Goal: Task Accomplishment & Management: Use online tool/utility

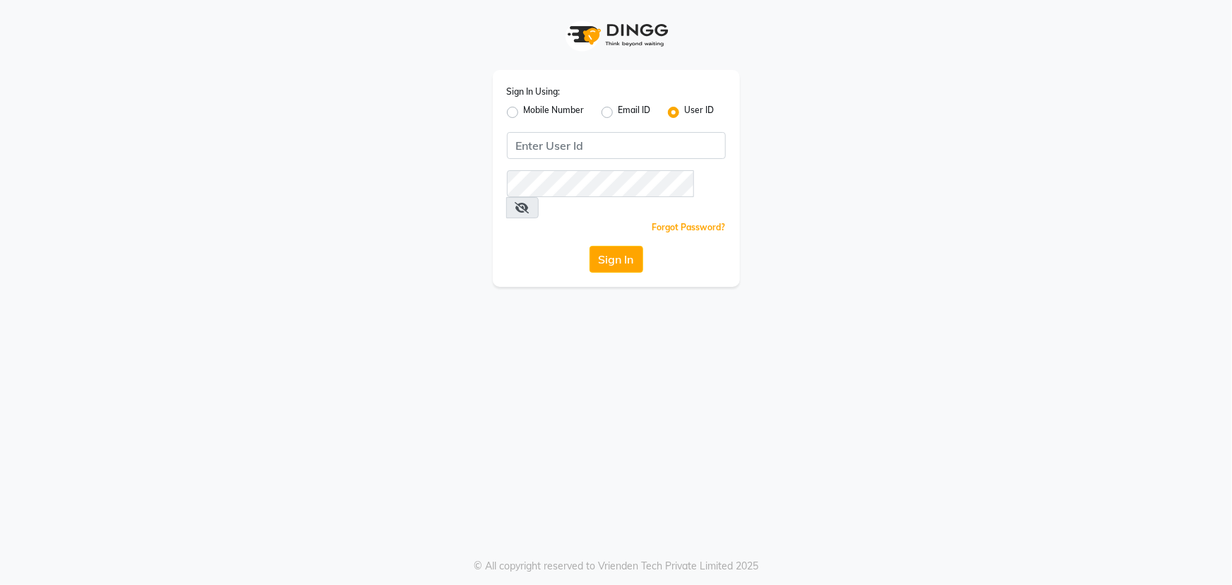
click at [524, 113] on label "Mobile Number" at bounding box center [554, 112] width 61 height 17
click at [524, 113] on input "Mobile Number" at bounding box center [528, 108] width 9 height 9
radio input "true"
radio input "false"
click at [609, 137] on input "Username" at bounding box center [640, 145] width 172 height 27
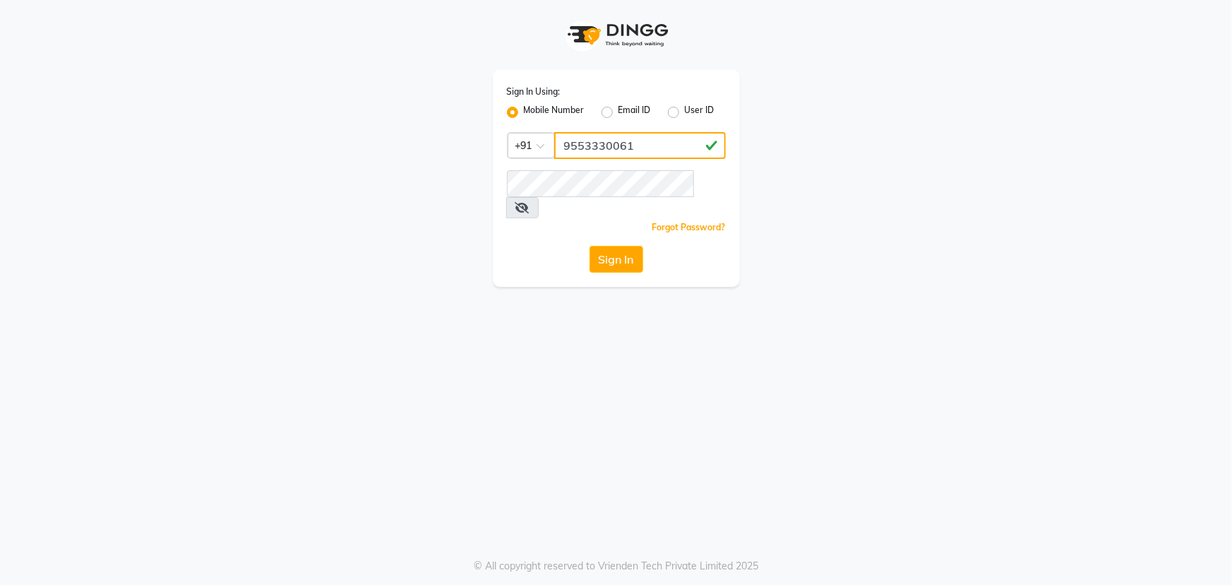
type input "9553330061"
click at [590, 246] on button "Sign In" at bounding box center [617, 259] width 54 height 27
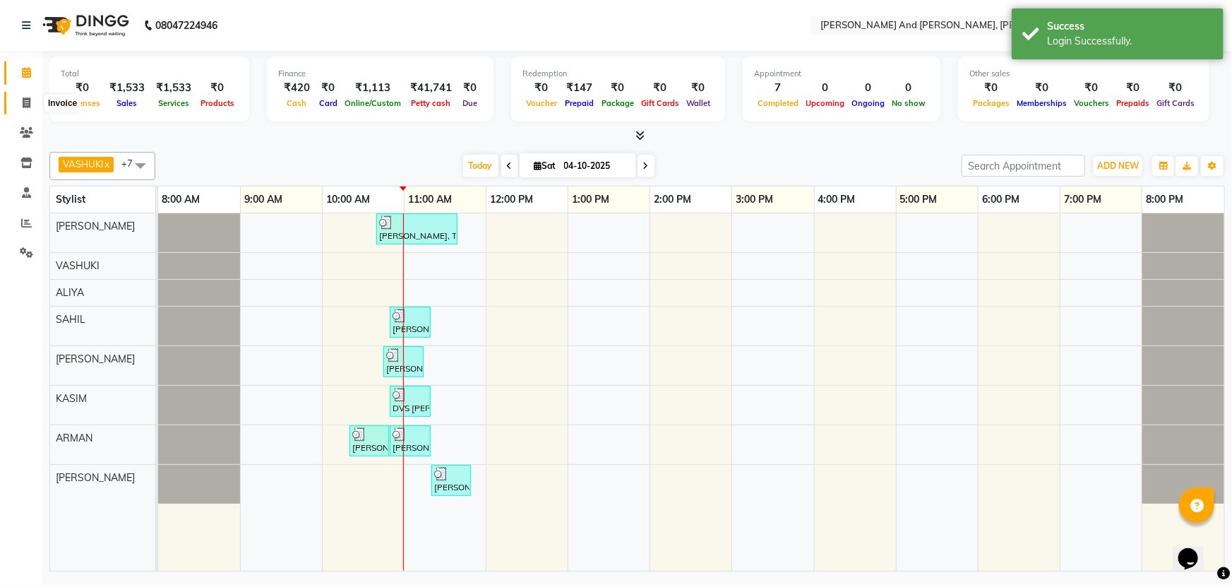
click at [28, 97] on icon at bounding box center [27, 102] width 8 height 11
drag, startPoint x: 28, startPoint y: 97, endPoint x: 33, endPoint y: 184, distance: 87.0
click at [28, 100] on icon at bounding box center [27, 102] width 8 height 11
select select "service"
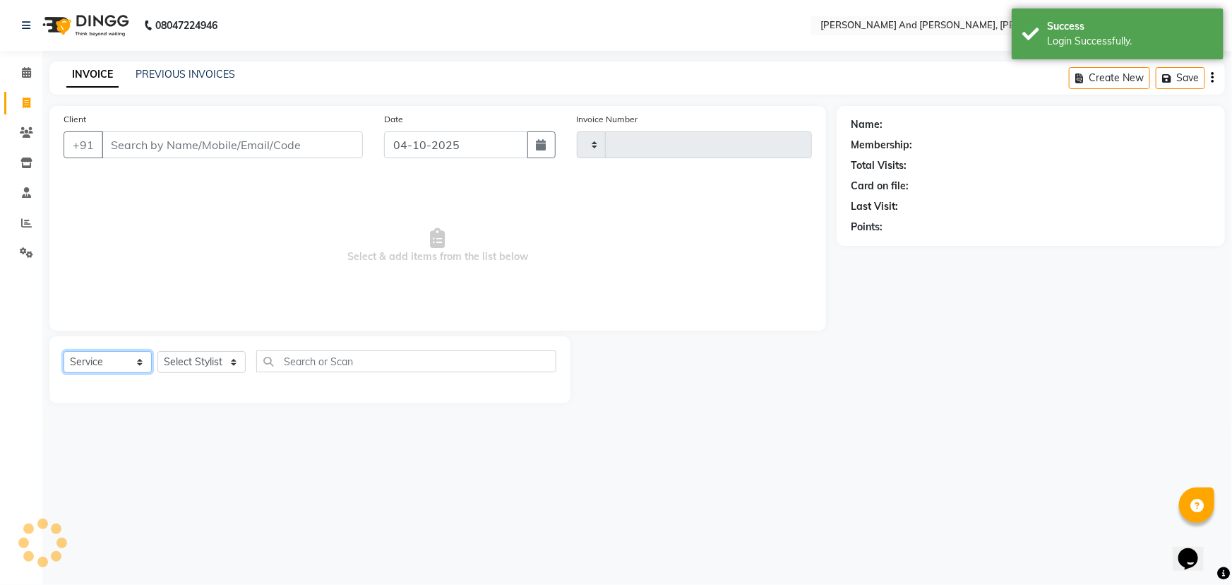
type input "3450"
select select "6766"
click at [108, 363] on select "Select Service Product Membership Package Voucher Prepaid Gift Card" at bounding box center [108, 362] width 88 height 22
select select "service"
click at [64, 351] on select "Select Service Product Membership Package Voucher Prepaid Gift Card" at bounding box center [108, 362] width 88 height 22
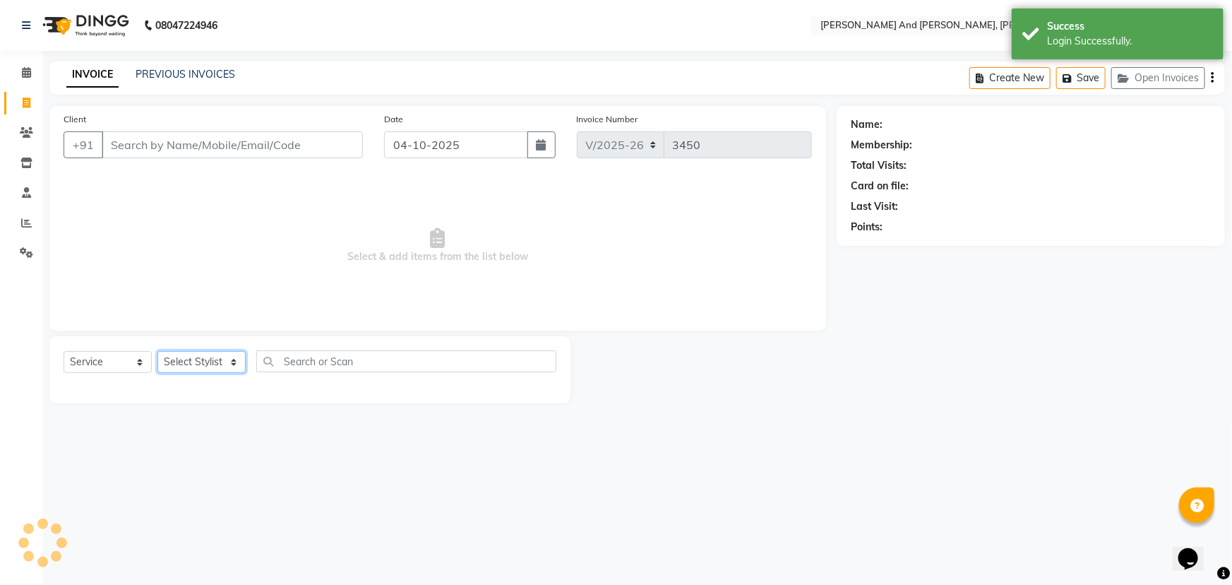
click at [225, 359] on select "Select Stylist ADITI AFREEN 2 [PERSON_NAME] ALKAF [PERSON_NAME] [PERSON_NAME] […" at bounding box center [201, 362] width 88 height 22
select select "90778"
click at [157, 351] on select "Select Stylist ADITI AFREEN 2 [PERSON_NAME] ALKAF [PERSON_NAME] [PERSON_NAME] […" at bounding box center [201, 362] width 88 height 22
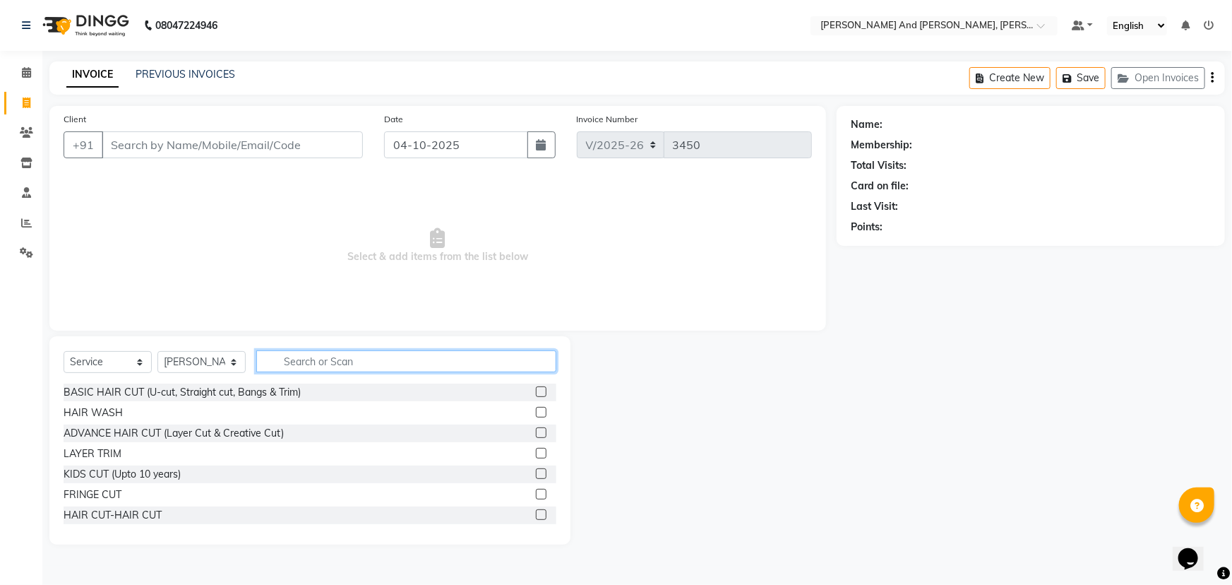
click at [326, 359] on input "text" at bounding box center [406, 361] width 300 height 22
type input "THRE"
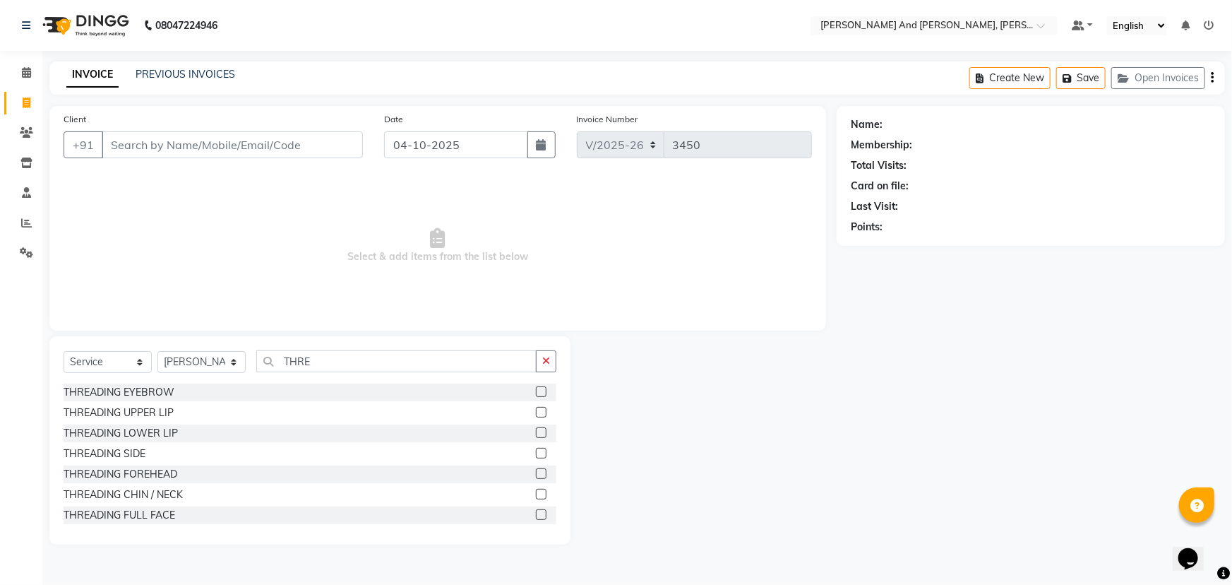
click at [536, 391] on label at bounding box center [541, 391] width 11 height 11
click at [536, 391] on input "checkbox" at bounding box center [540, 392] width 9 height 9
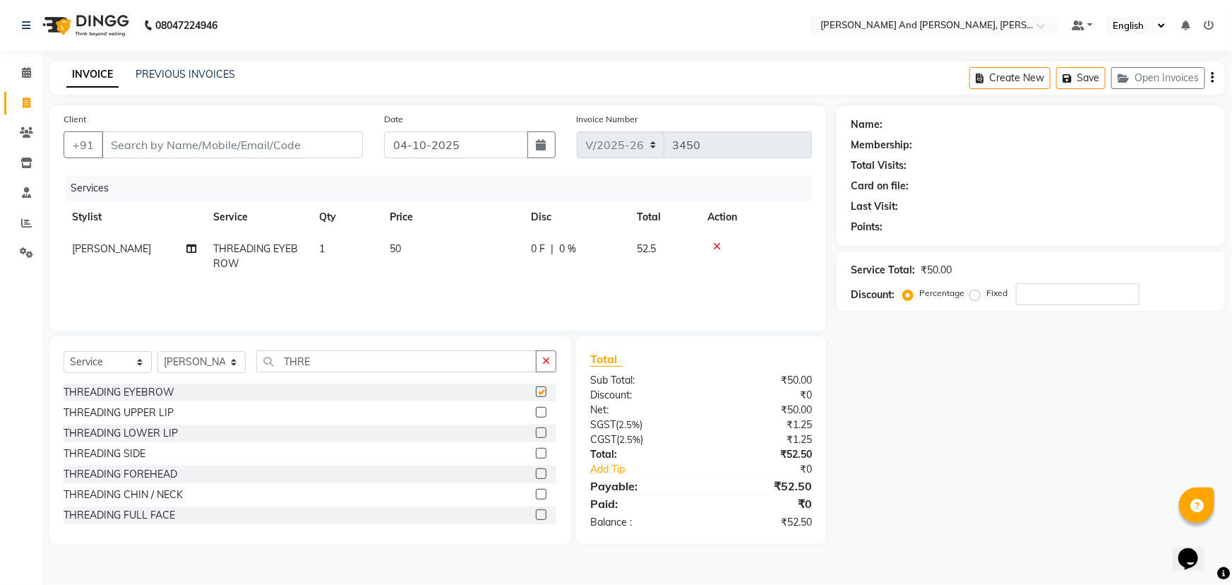
checkbox input "false"
click at [275, 143] on input "Client" at bounding box center [232, 144] width 261 height 27
type input "S"
type input "0"
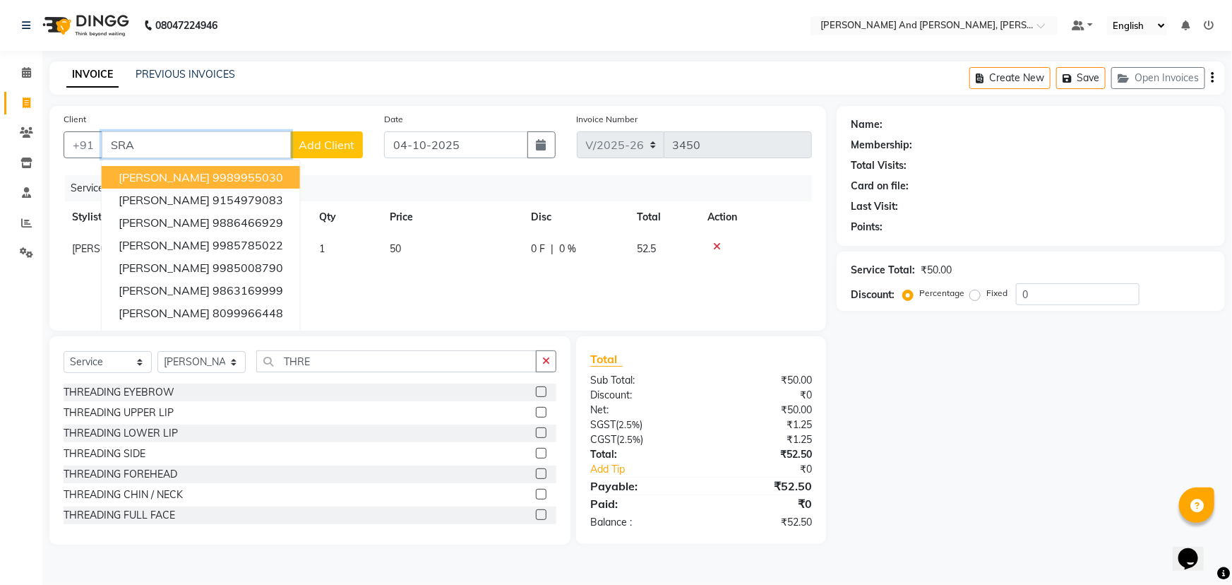
click at [213, 176] on ngb-highlight "9989955030" at bounding box center [248, 177] width 71 height 14
type input "9989955030"
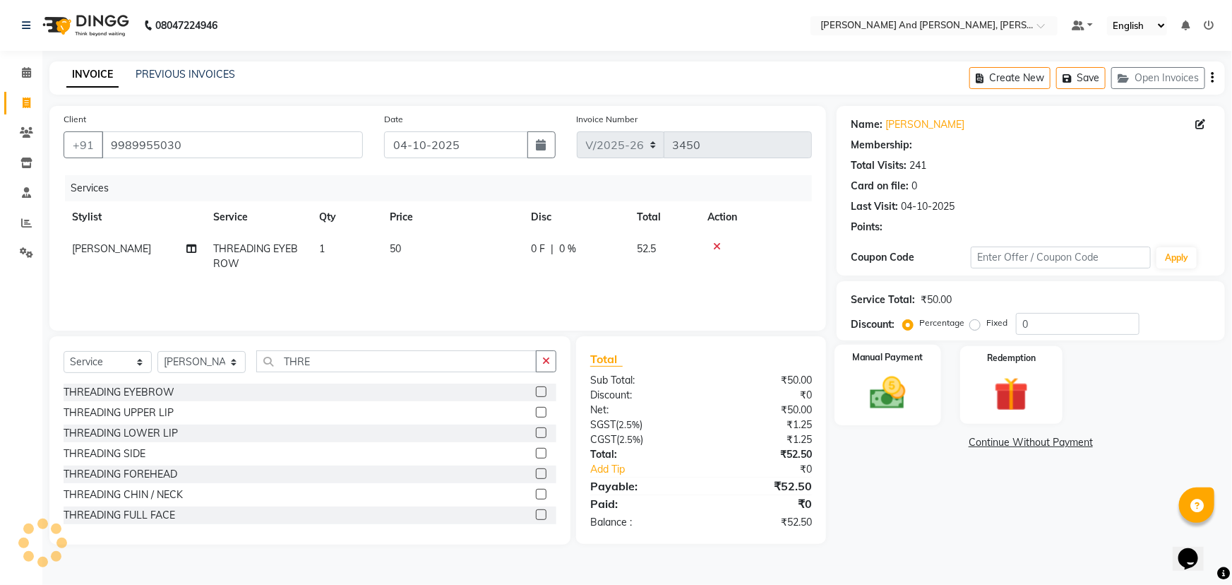
click at [903, 383] on img at bounding box center [888, 392] width 58 height 41
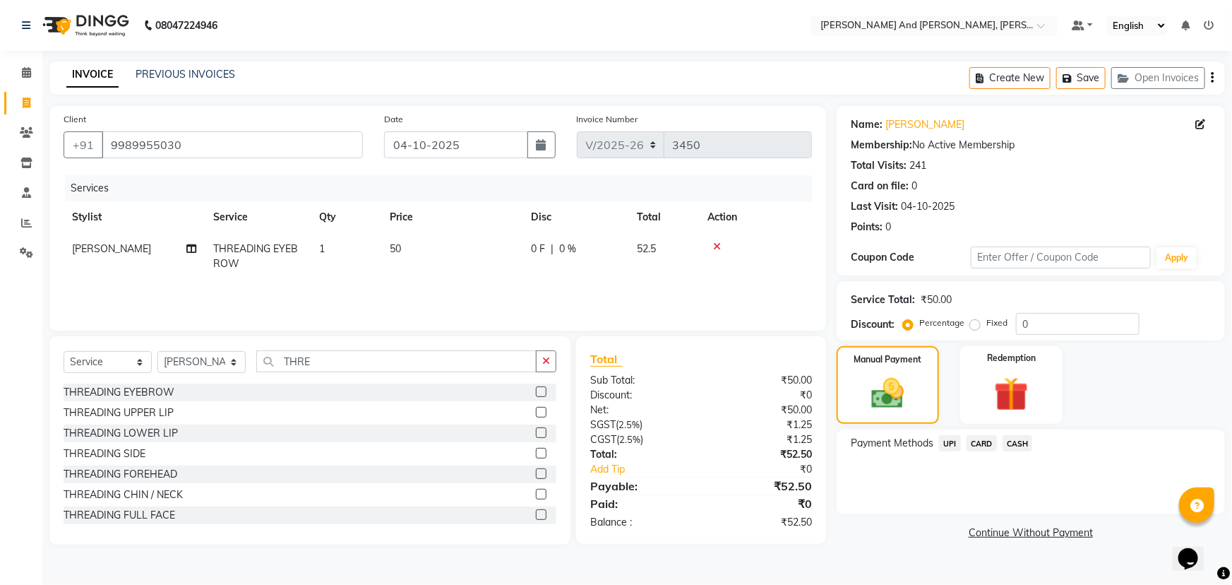
click at [948, 445] on span "UPI" at bounding box center [950, 443] width 22 height 16
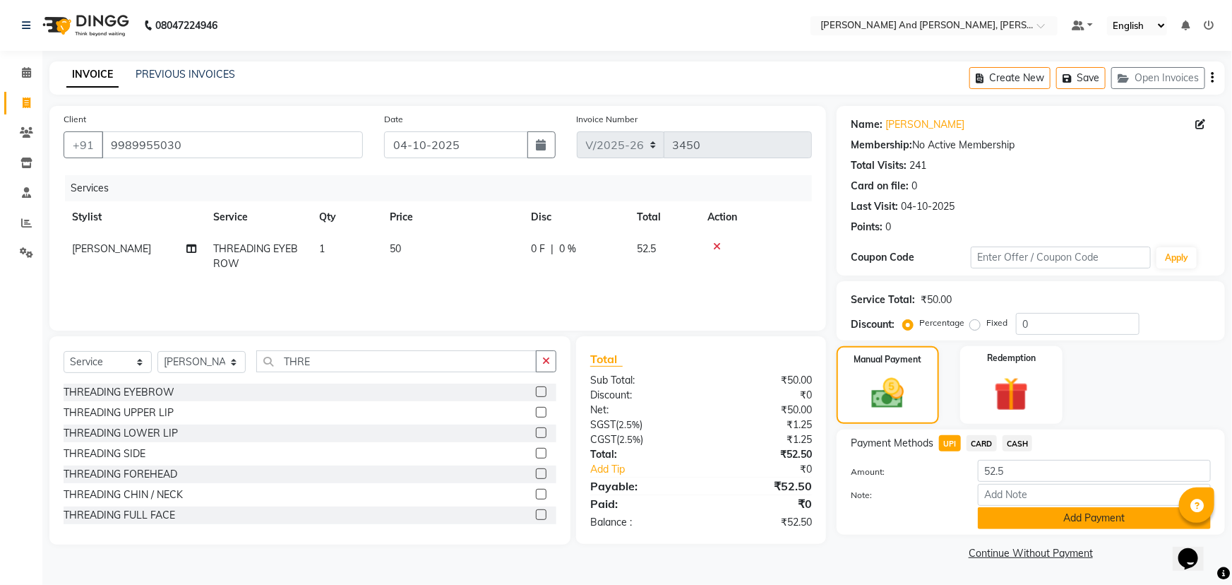
click at [1008, 523] on button "Add Payment" at bounding box center [1094, 518] width 233 height 22
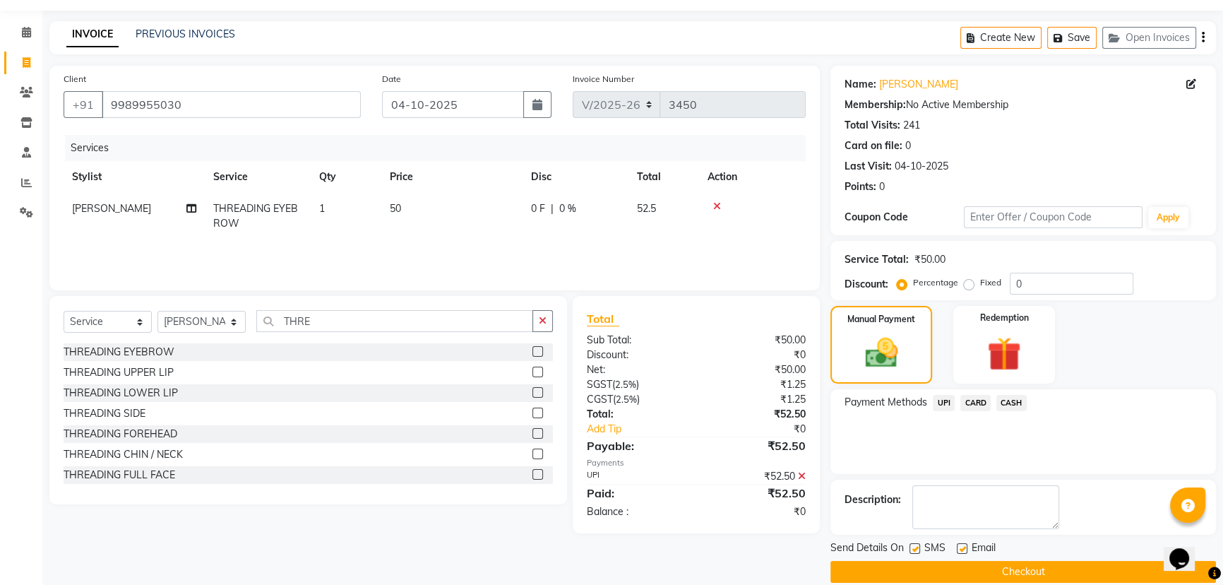
scroll to position [58, 0]
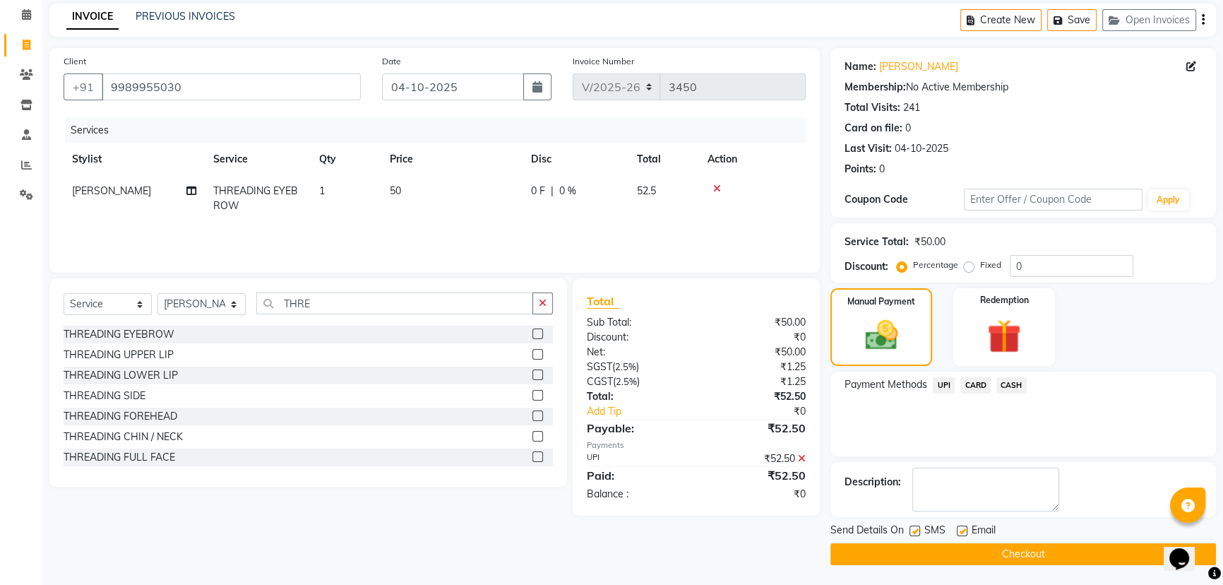
click at [979, 560] on button "Checkout" at bounding box center [1024, 554] width 386 height 22
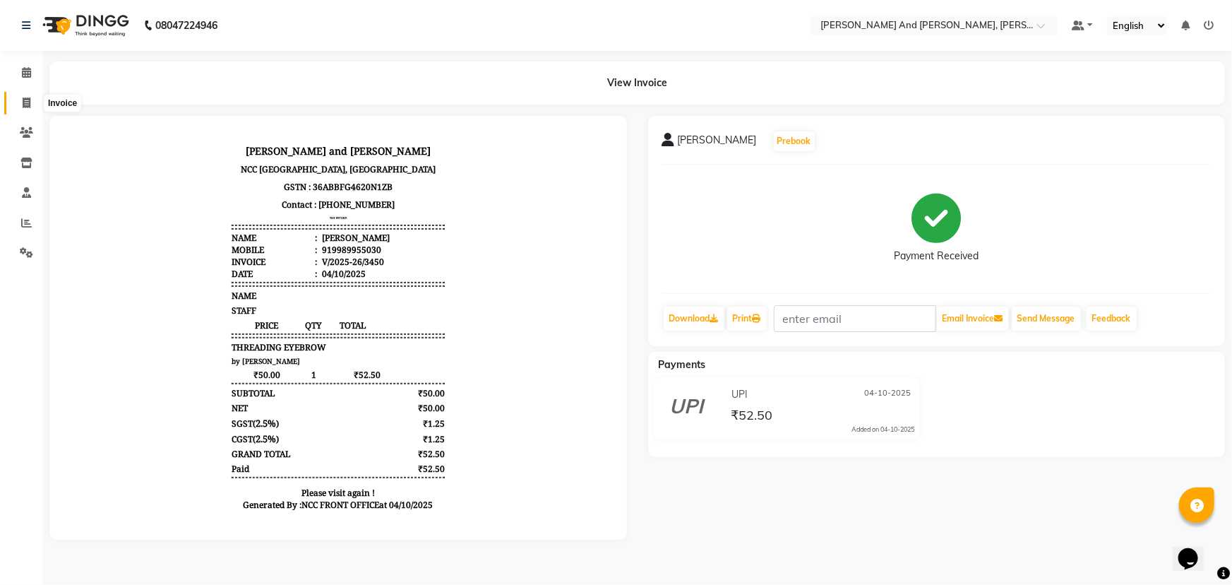
click at [23, 103] on icon at bounding box center [27, 102] width 8 height 11
select select "service"
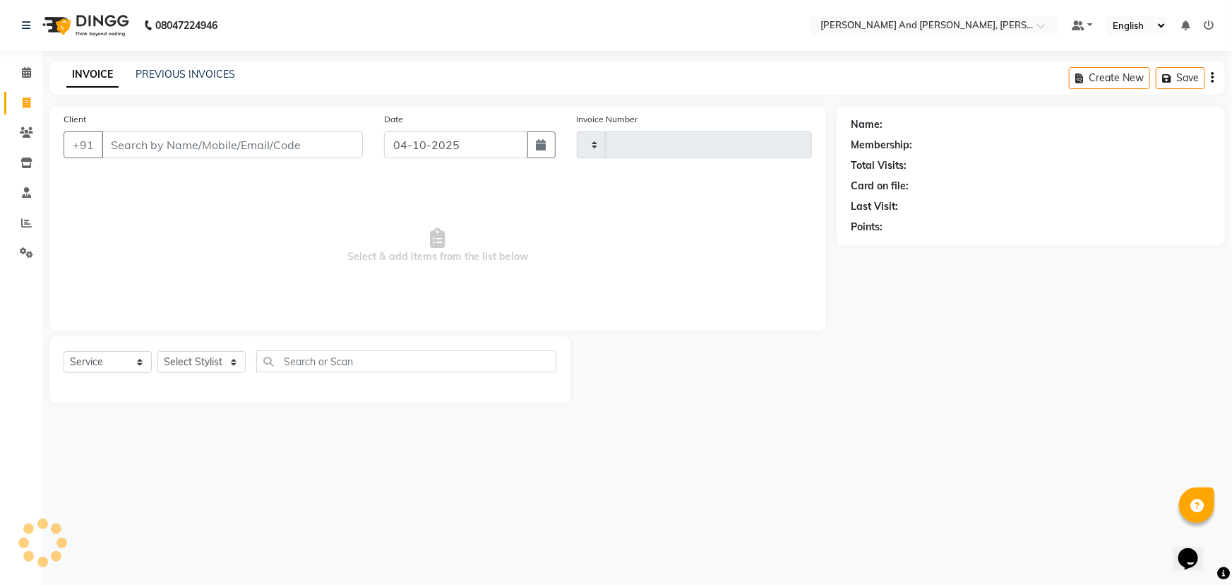
click at [23, 103] on icon at bounding box center [27, 102] width 8 height 11
select select "service"
type input "3451"
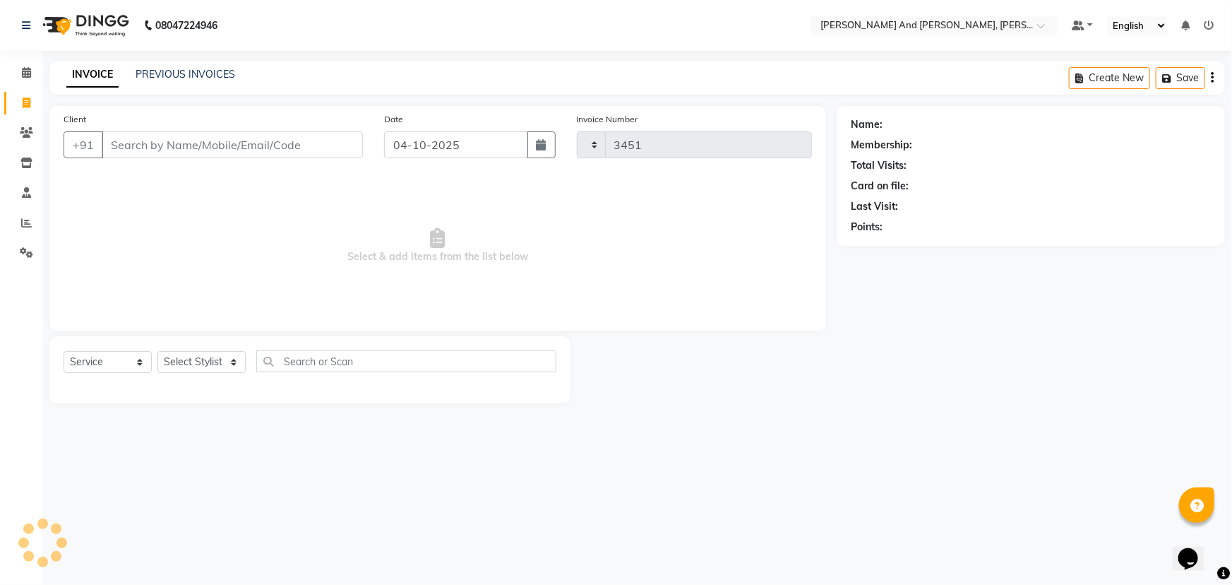
select select "6766"
select select "P"
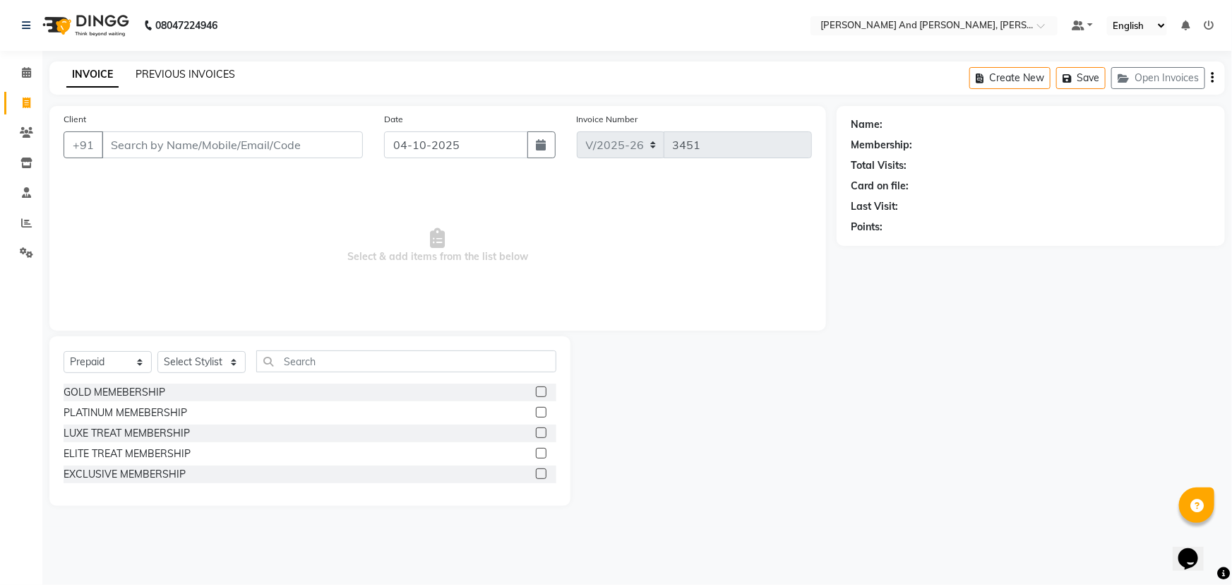
click at [197, 78] on link "PREVIOUS INVOICES" at bounding box center [186, 74] width 100 height 13
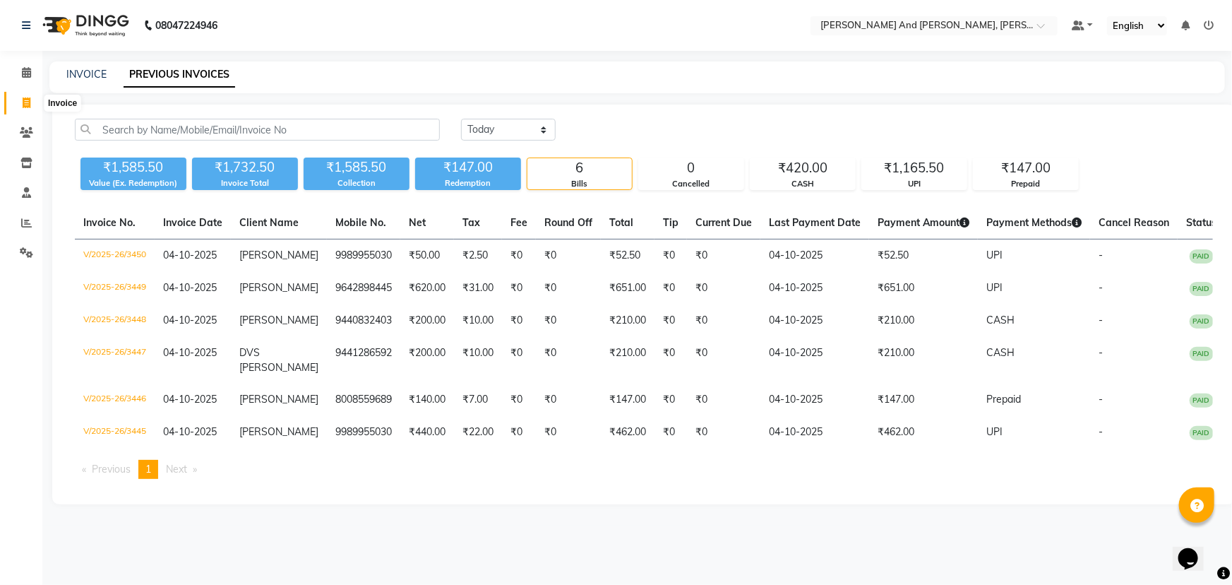
click at [19, 110] on span at bounding box center [26, 103] width 25 height 16
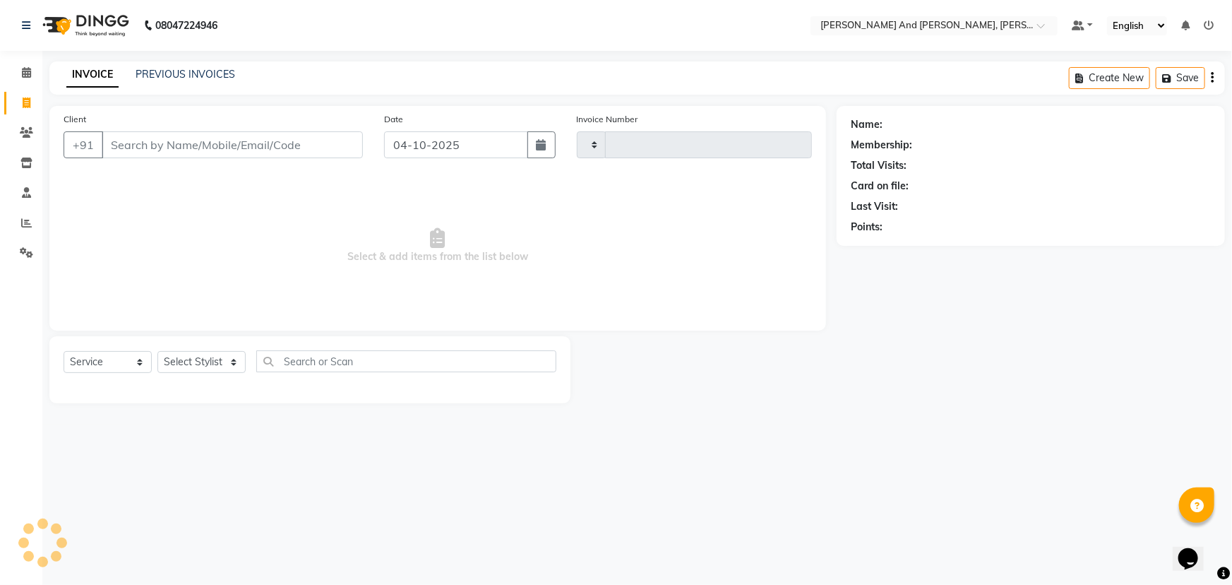
click at [20, 109] on span at bounding box center [26, 103] width 25 height 16
select select "service"
click at [20, 109] on span at bounding box center [26, 103] width 25 height 16
select select "service"
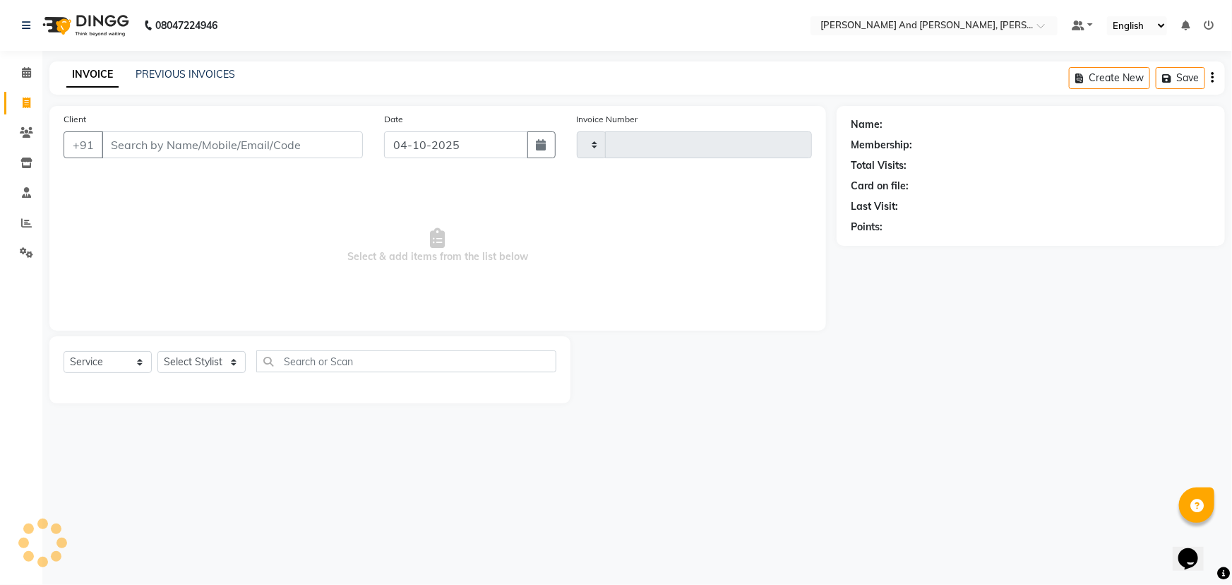
type input "3451"
select select "6766"
select select "P"
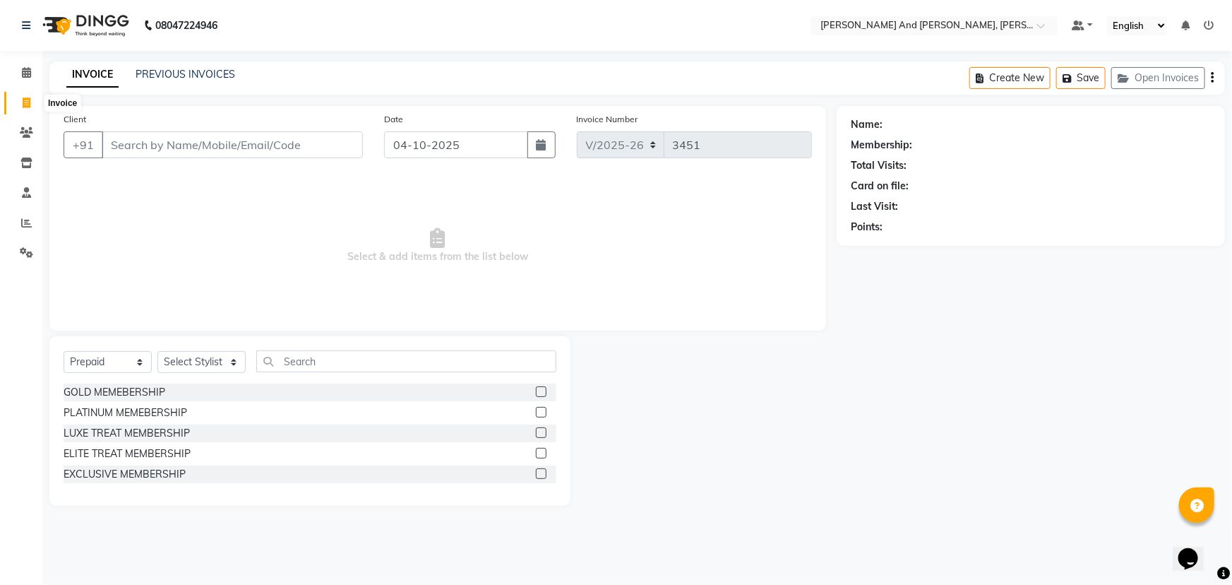
click at [25, 100] on icon at bounding box center [27, 102] width 8 height 11
select select "service"
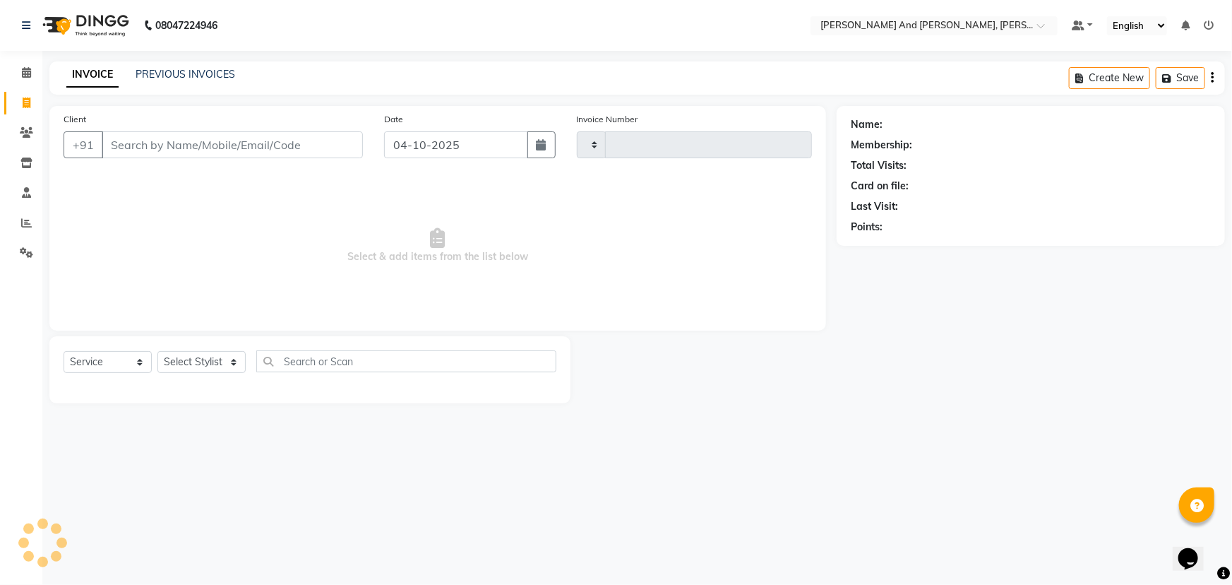
click at [25, 100] on icon at bounding box center [27, 102] width 8 height 11
select select "service"
select select "6766"
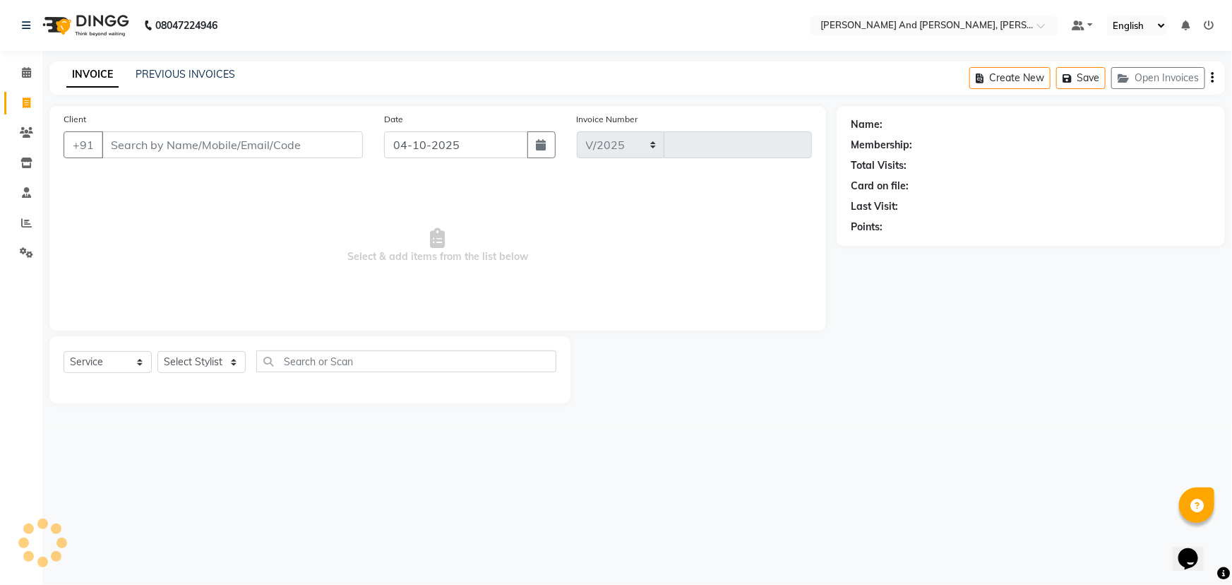
type input "3451"
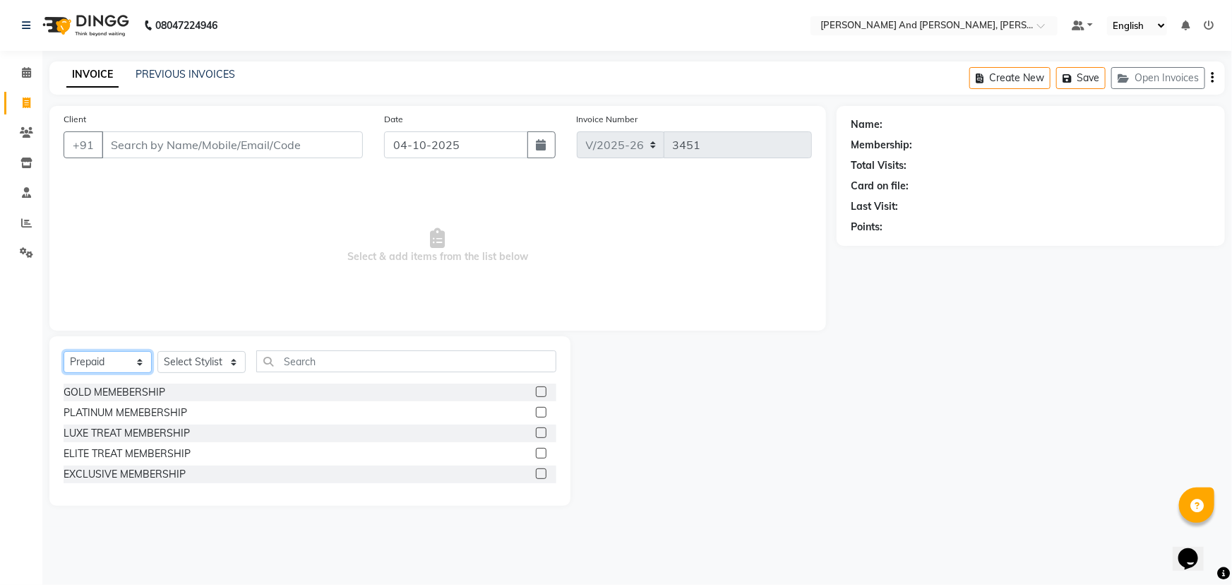
drag, startPoint x: 106, startPoint y: 362, endPoint x: 106, endPoint y: 373, distance: 11.3
click at [106, 362] on select "Select Service Product Membership Package Voucher Prepaid Gift Card" at bounding box center [108, 362] width 88 height 22
select select "service"
click at [64, 351] on select "Select Service Product Membership Package Voucher Prepaid Gift Card" at bounding box center [108, 362] width 88 height 22
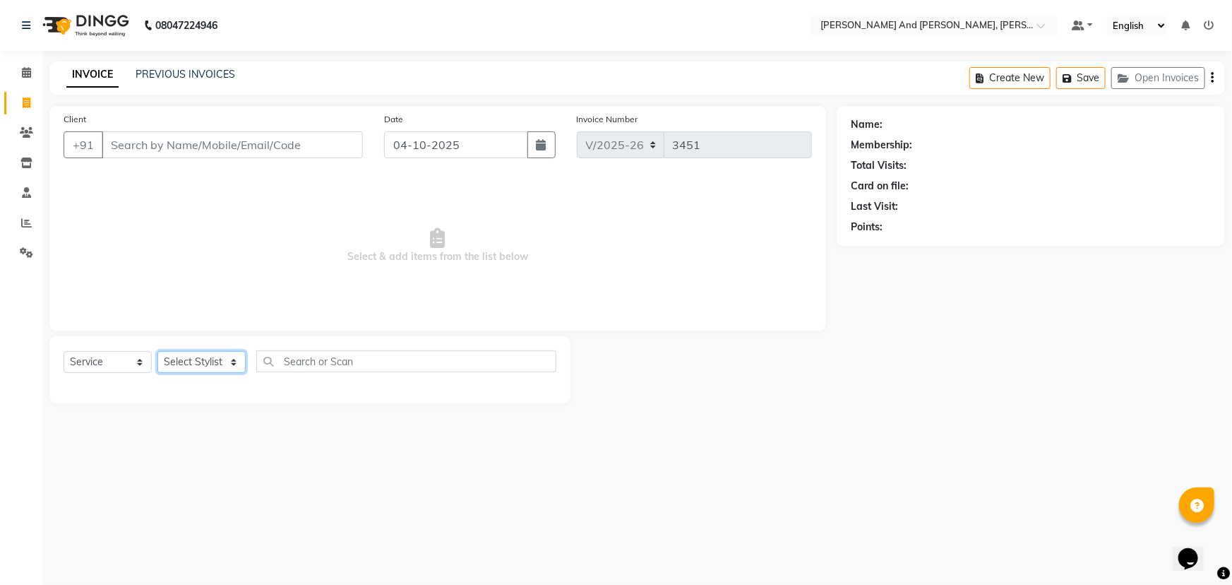
click at [222, 352] on select "Select Stylist ADITI AFREEN 2 [PERSON_NAME] ALKAF [PERSON_NAME] [PERSON_NAME] […" at bounding box center [201, 362] width 88 height 22
select select "93469"
click at [157, 351] on select "Select Stylist ADITI AFREEN 2 [PERSON_NAME] ALKAF [PERSON_NAME] [PERSON_NAME] […" at bounding box center [201, 362] width 88 height 22
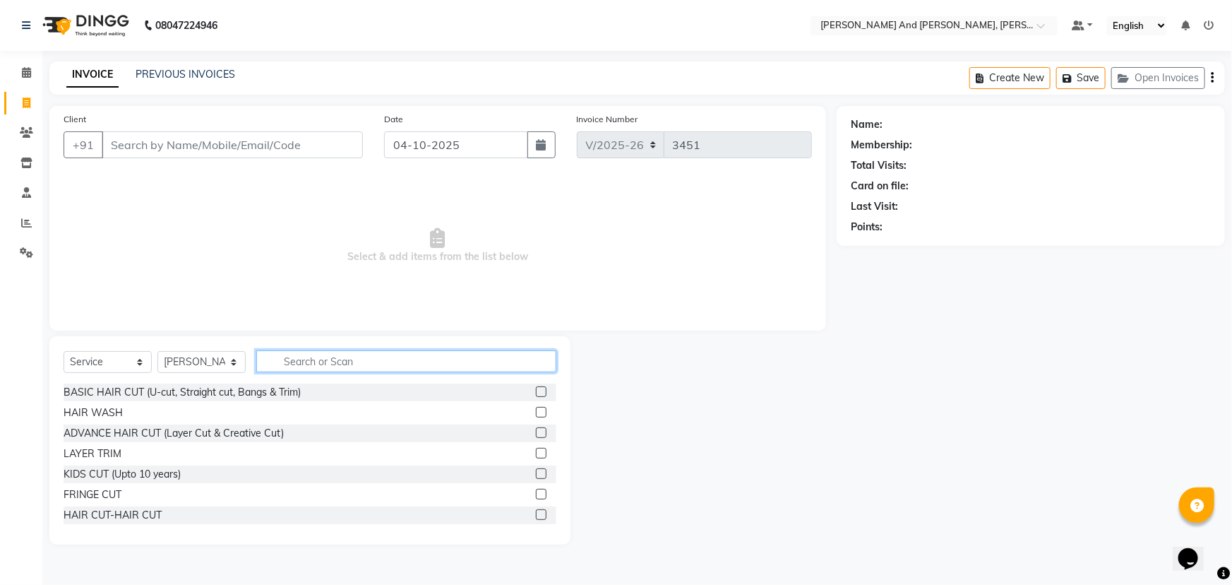
click at [328, 363] on input "text" at bounding box center [406, 361] width 300 height 22
type input "HAIR"
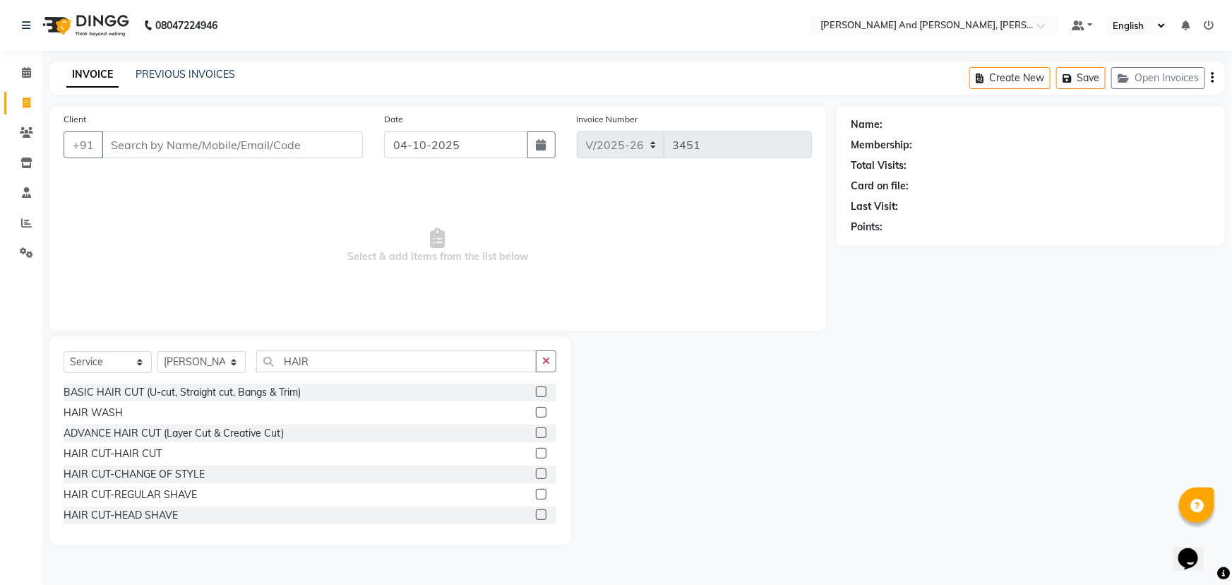
click at [536, 452] on label at bounding box center [541, 453] width 11 height 11
click at [536, 452] on input "checkbox" at bounding box center [540, 453] width 9 height 9
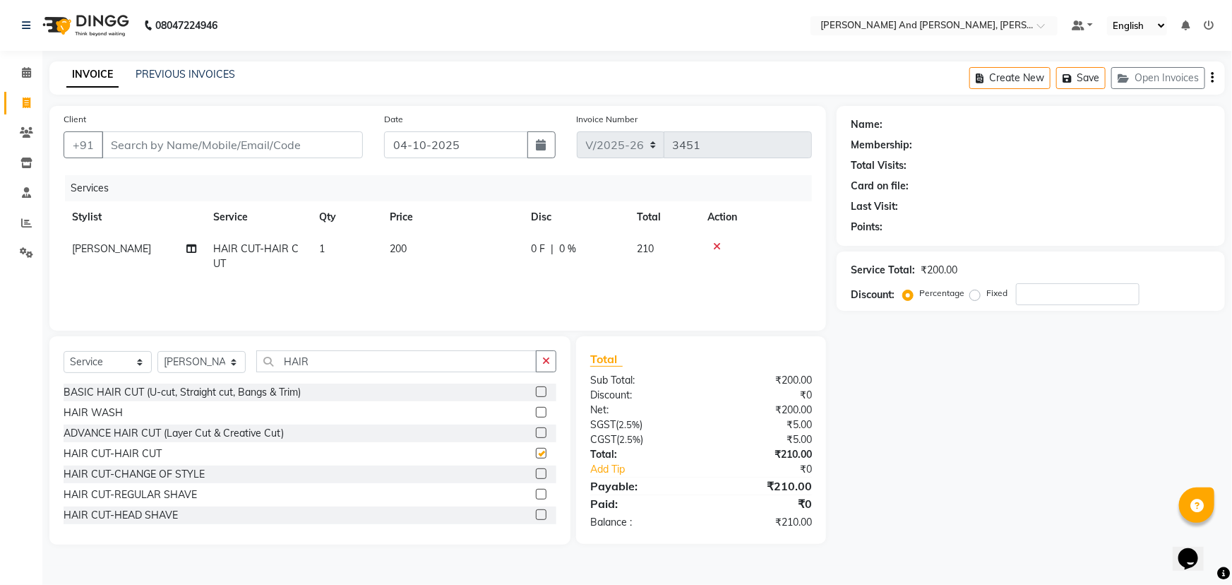
checkbox input "false"
click at [430, 249] on td "200" at bounding box center [451, 256] width 141 height 47
select select "93469"
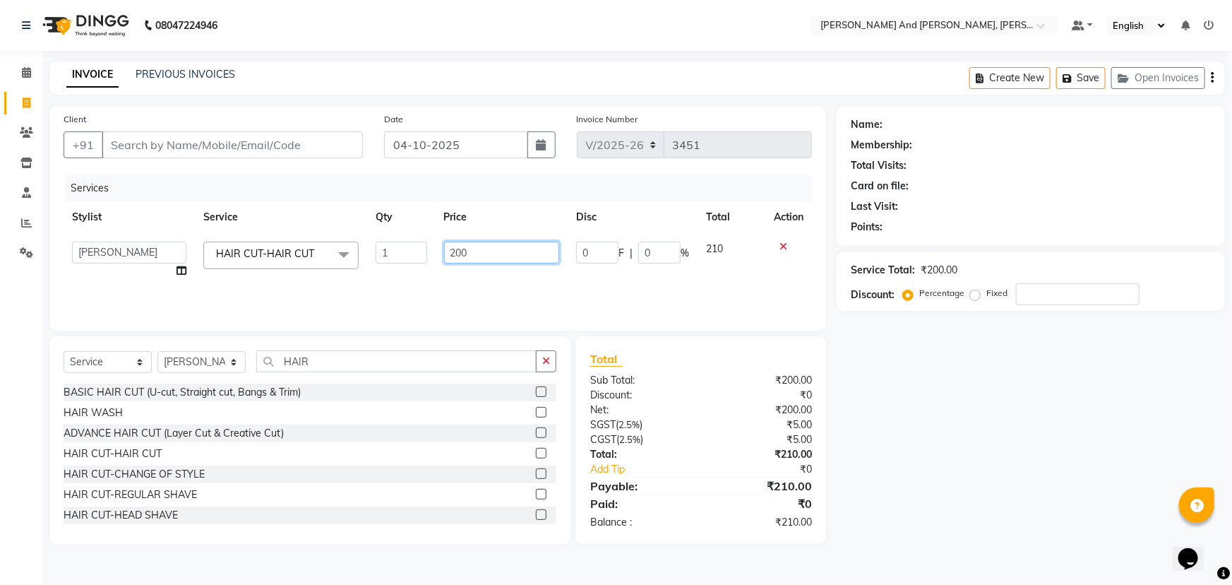
click at [499, 247] on input "200" at bounding box center [502, 253] width 116 height 22
type input "240"
click at [547, 292] on div "Services Stylist Service Qty Price Disc Total Action ADITI AFREEN 2 ALIYA ALKAF…" at bounding box center [438, 245] width 749 height 141
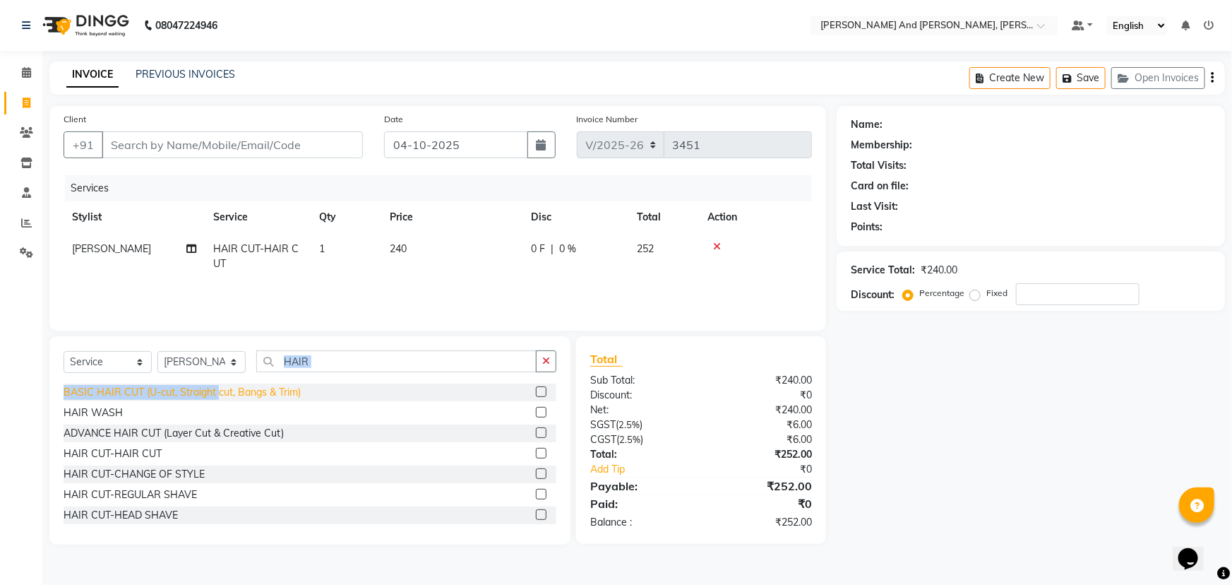
drag, startPoint x: 325, startPoint y: 344, endPoint x: 219, endPoint y: 386, distance: 113.8
click at [219, 385] on div "Select Service Product Membership Package Voucher Prepaid Gift Card Select Styl…" at bounding box center [309, 440] width 521 height 208
click at [482, 259] on td "240" at bounding box center [451, 256] width 141 height 47
select select "93469"
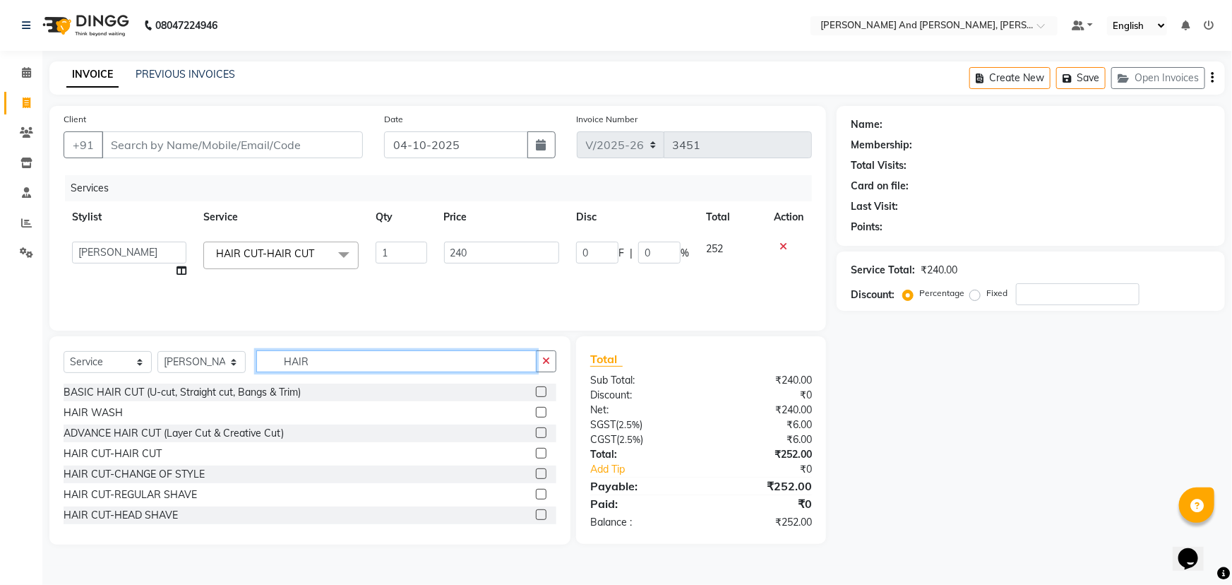
drag, startPoint x: 323, startPoint y: 363, endPoint x: 210, endPoint y: 383, distance: 115.4
click at [210, 383] on div "Select Service Product Membership Package Voucher Prepaid Gift Card Select Styl…" at bounding box center [309, 440] width 521 height 208
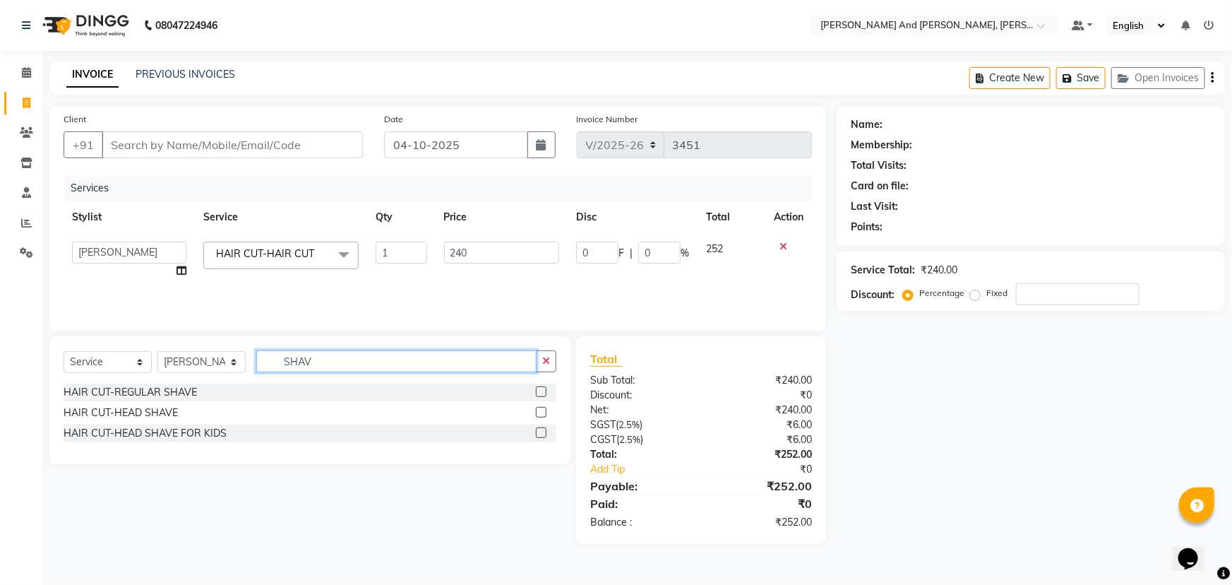
type input "SHAV"
click at [544, 388] on label at bounding box center [541, 391] width 11 height 11
click at [544, 388] on input "checkbox" at bounding box center [540, 392] width 9 height 9
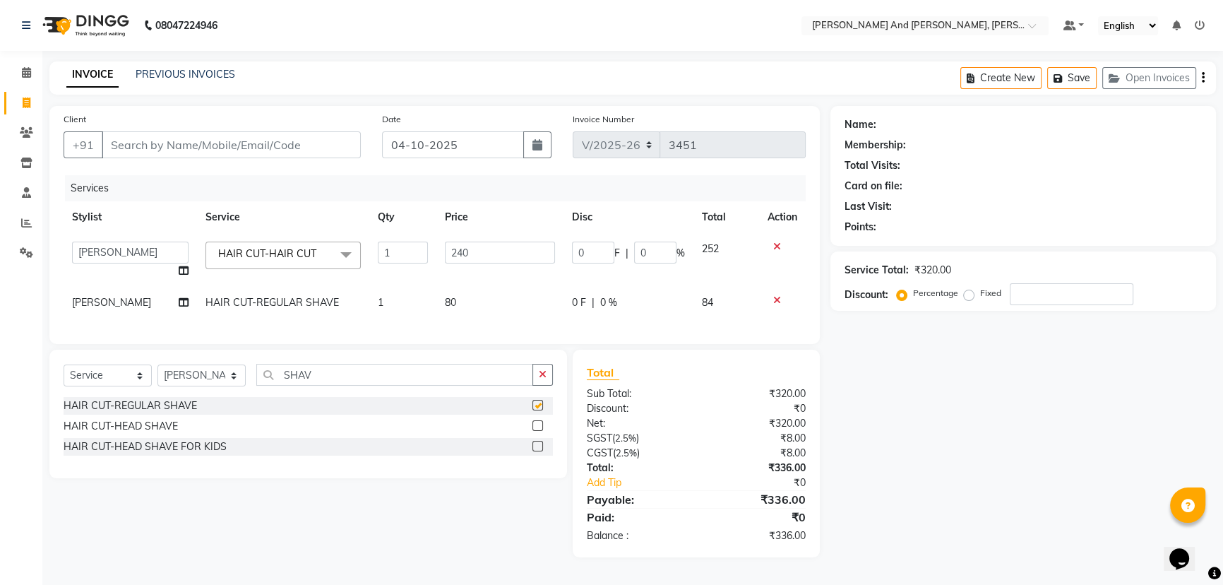
checkbox input "false"
click at [477, 303] on td "80" at bounding box center [499, 303] width 127 height 32
select select "93469"
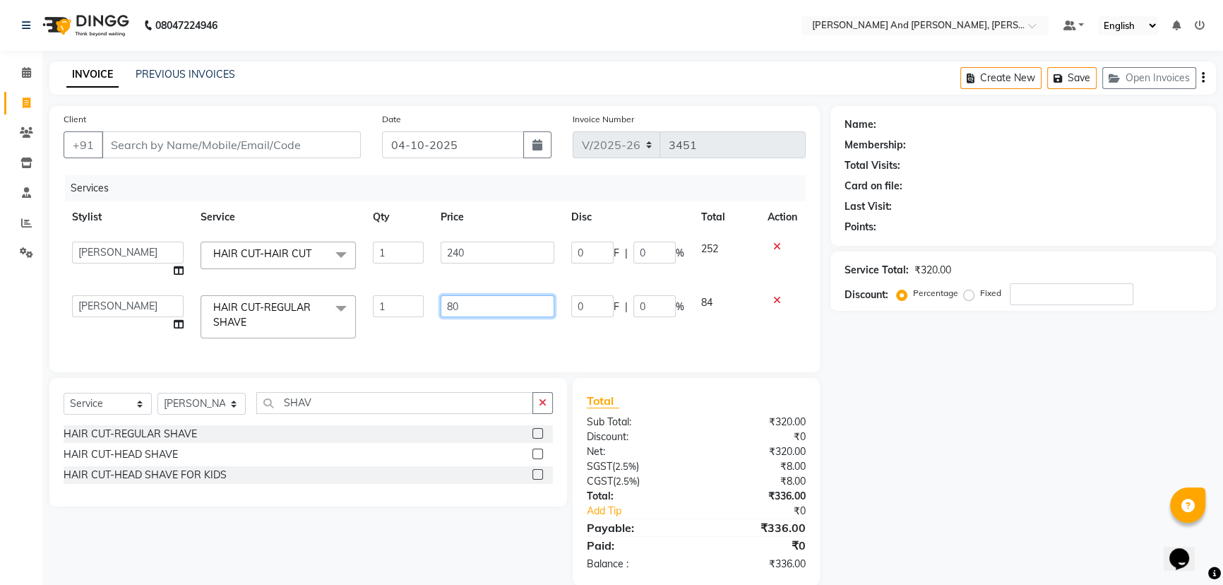
click at [513, 297] on input "80" at bounding box center [498, 306] width 114 height 22
type input "8"
type input "120"
click at [583, 338] on div "Services Stylist Service Qty Price Disc Total Action ADITI AFREEN 2 ALIYA ALKAF…" at bounding box center [435, 266] width 742 height 183
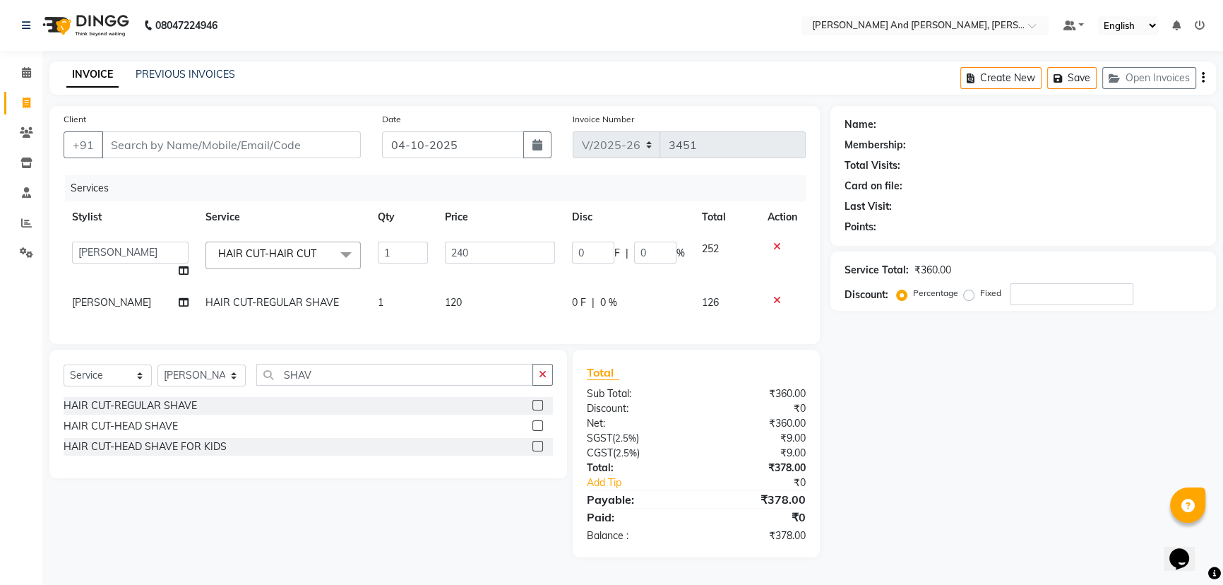
scroll to position [4, 0]
click at [775, 295] on icon at bounding box center [777, 300] width 8 height 10
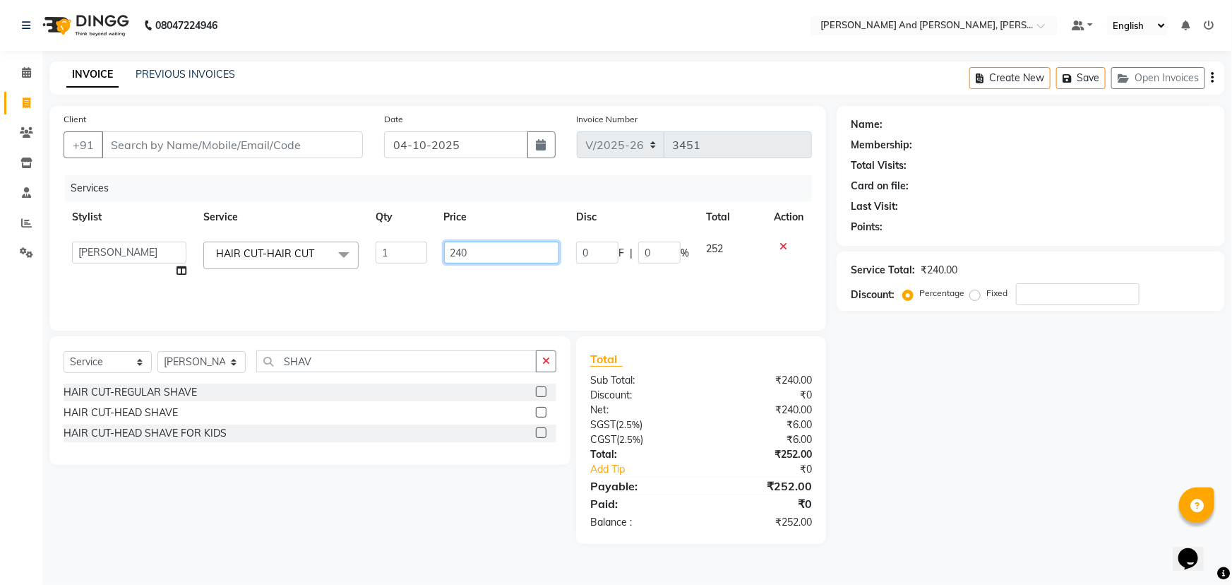
click at [494, 248] on input "240" at bounding box center [502, 253] width 116 height 22
type input "2"
type input "200"
click at [572, 278] on td "0 F | 0 %" at bounding box center [633, 260] width 130 height 54
select select "93469"
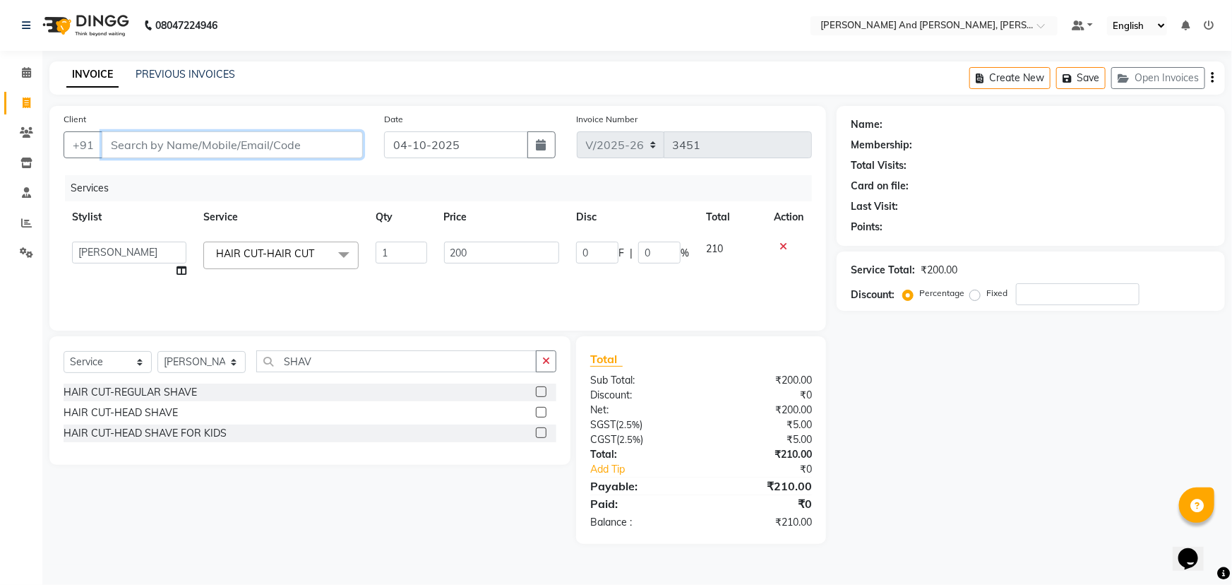
click at [299, 148] on input "Client" at bounding box center [232, 144] width 261 height 27
type input "8"
type input "0"
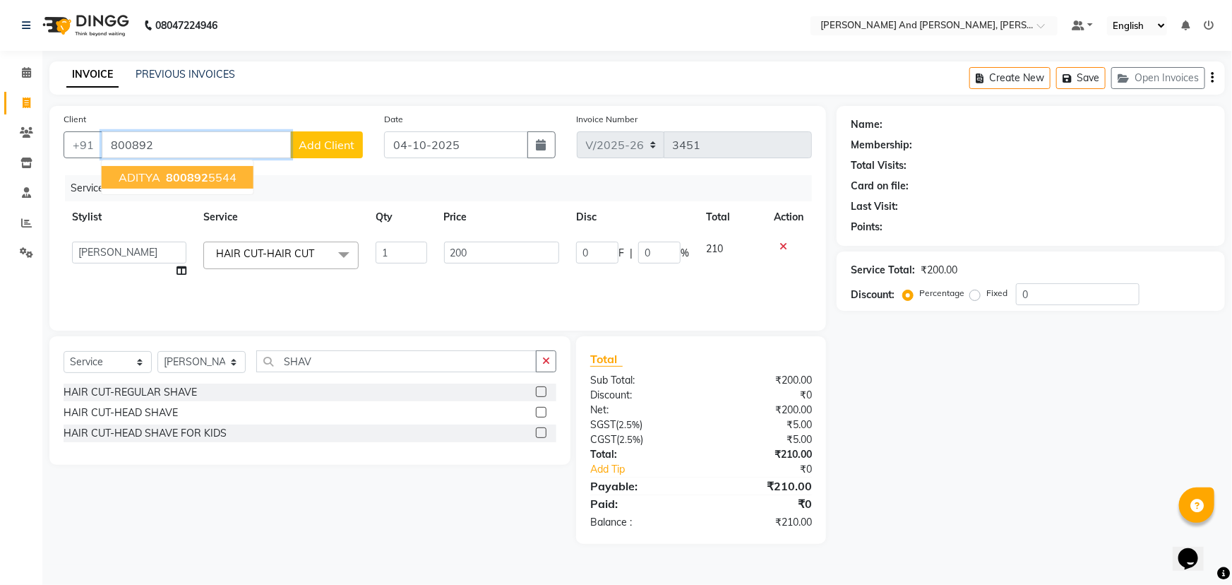
click at [215, 176] on ngb-highlight "800892 5544" at bounding box center [199, 177] width 73 height 14
type input "8008925544"
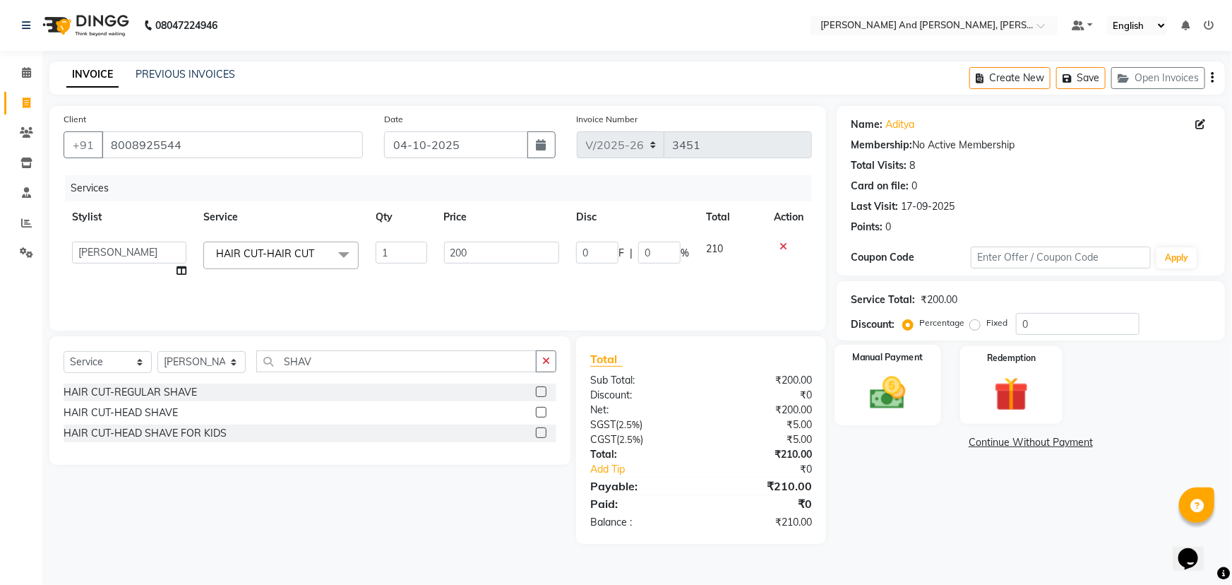
click at [890, 398] on img at bounding box center [888, 392] width 58 height 41
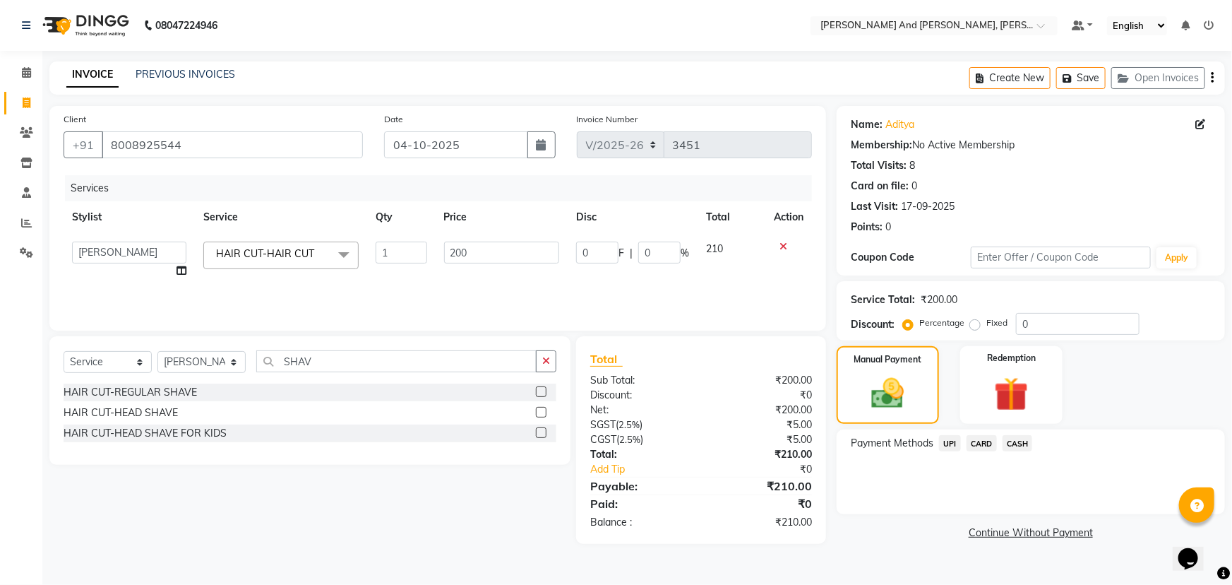
click at [951, 442] on span "UPI" at bounding box center [950, 443] width 22 height 16
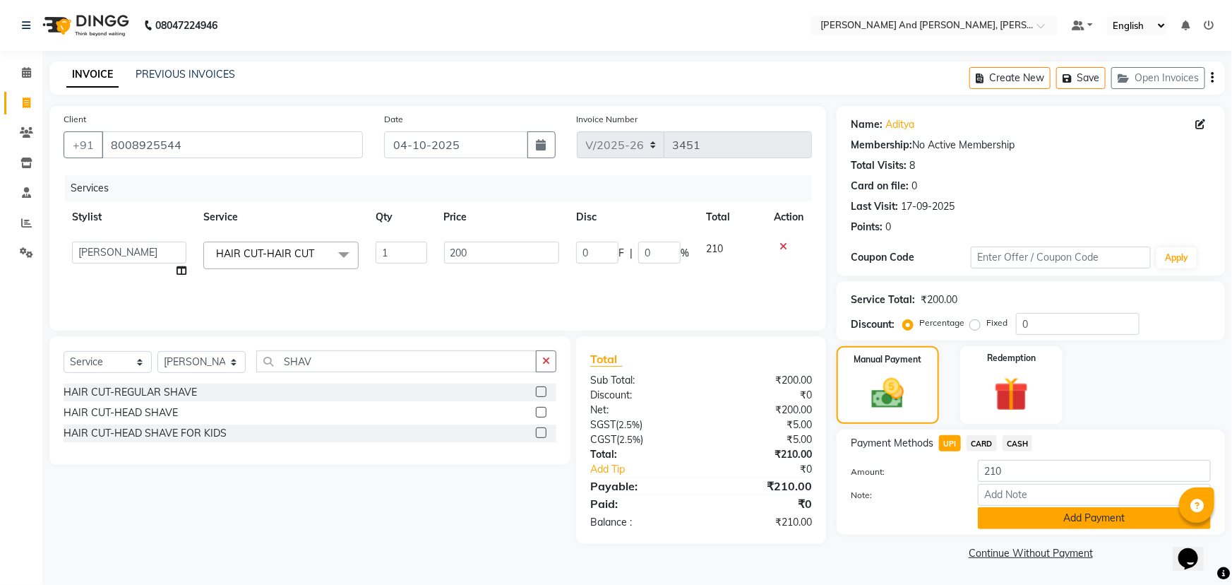
click at [1025, 516] on button "Add Payment" at bounding box center [1094, 518] width 233 height 22
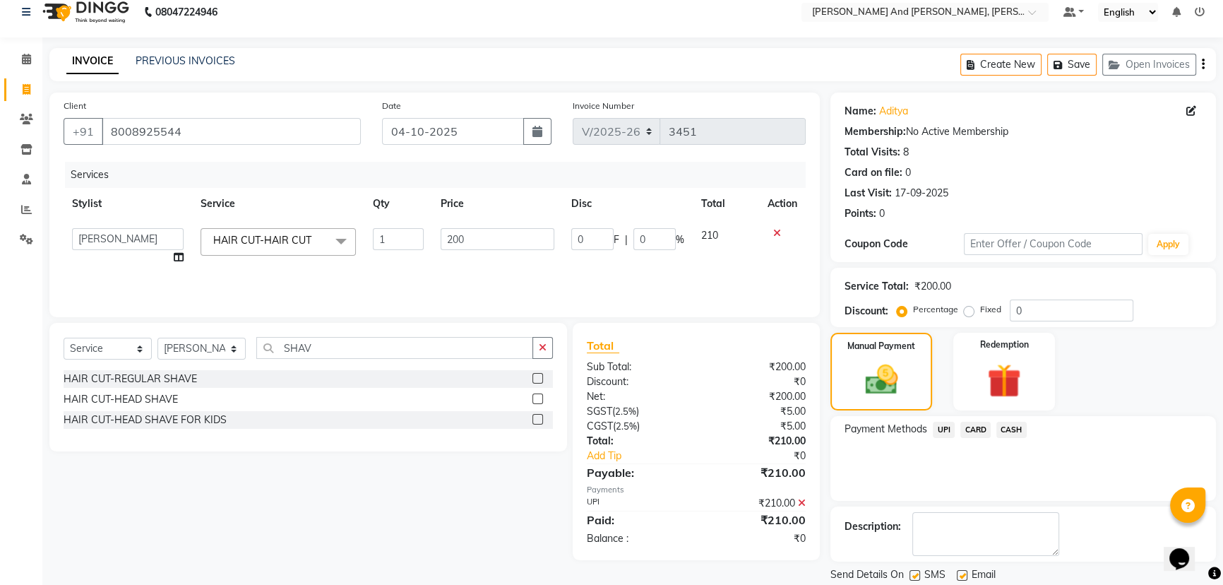
scroll to position [58, 0]
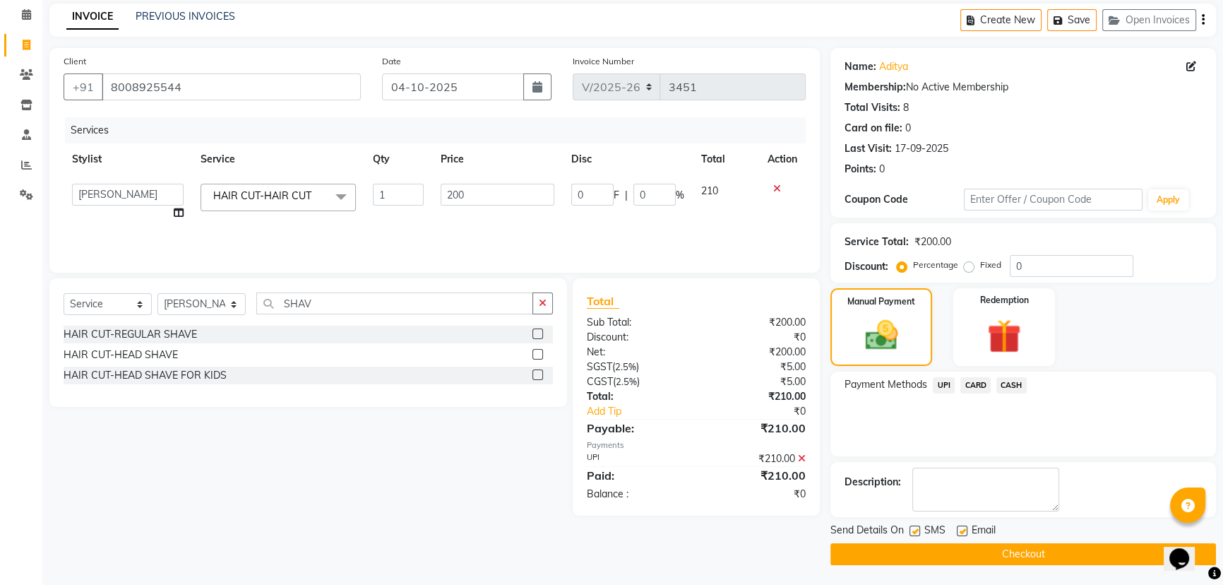
click at [963, 551] on button "Checkout" at bounding box center [1024, 554] width 386 height 22
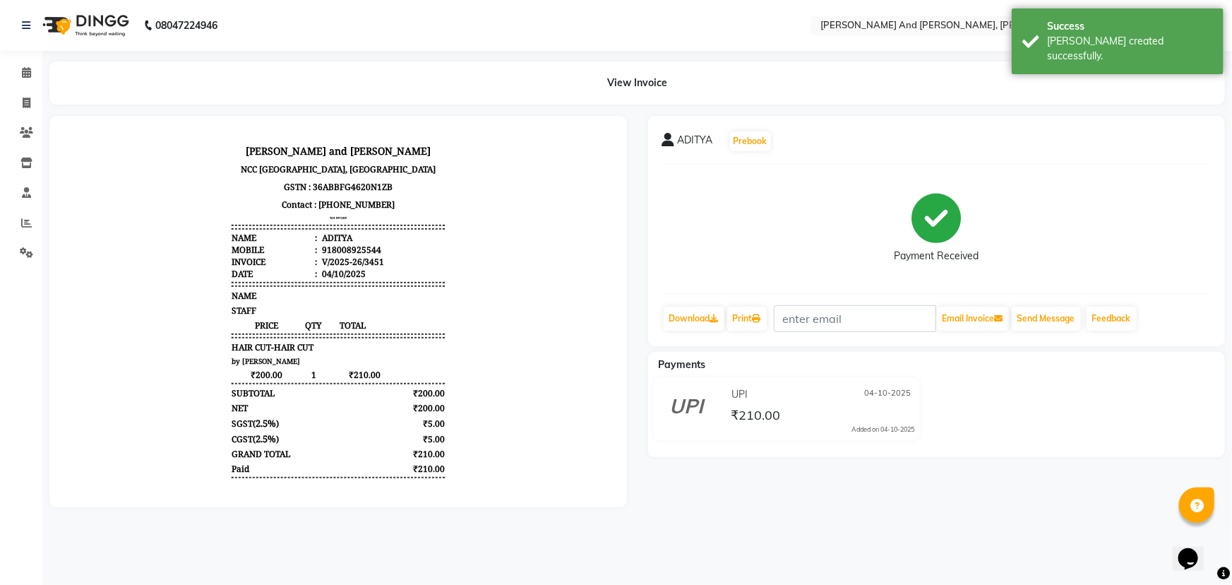
click at [805, 436] on div "UPI [DATE] ₹210.00 Added on [DATE]" at bounding box center [787, 409] width 288 height 62
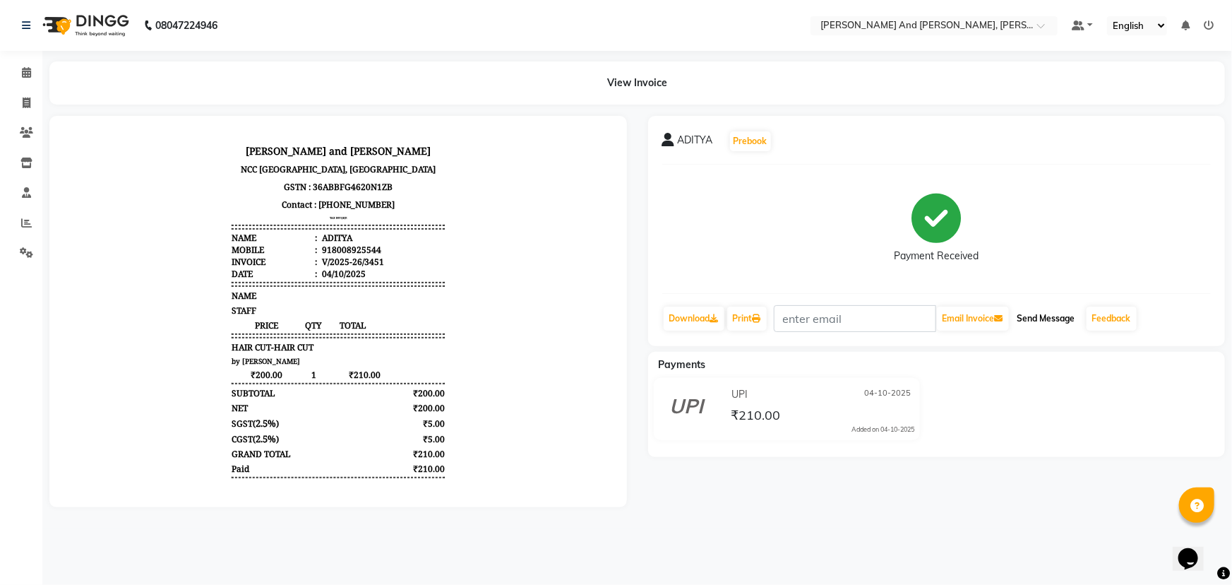
click at [1047, 312] on button "Send Message" at bounding box center [1046, 319] width 69 height 24
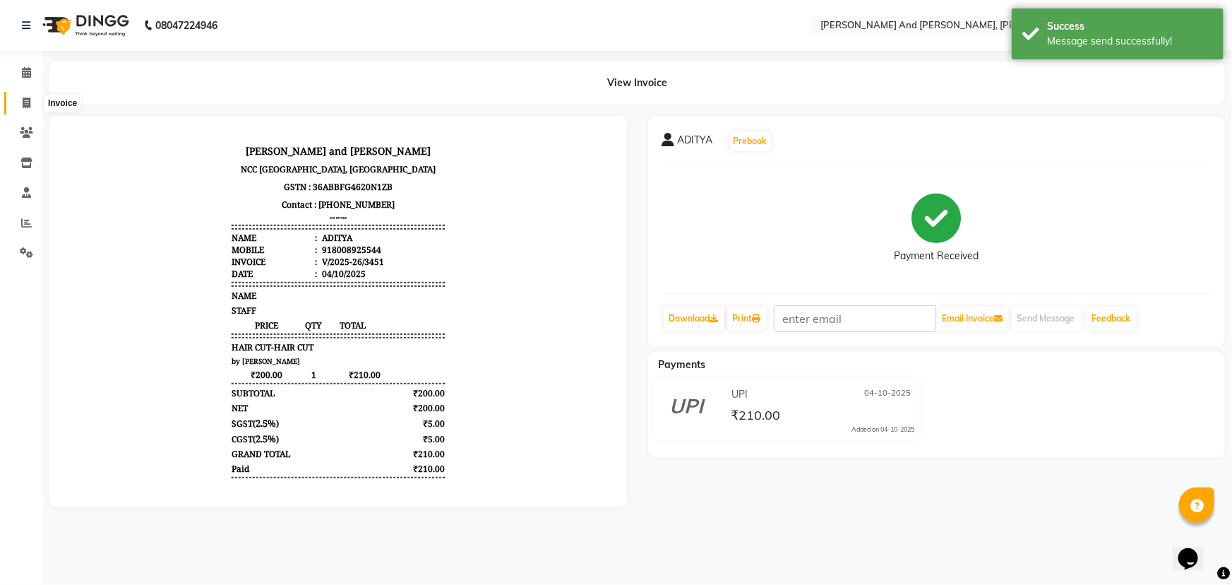
click at [23, 100] on icon at bounding box center [27, 102] width 8 height 11
select select "service"
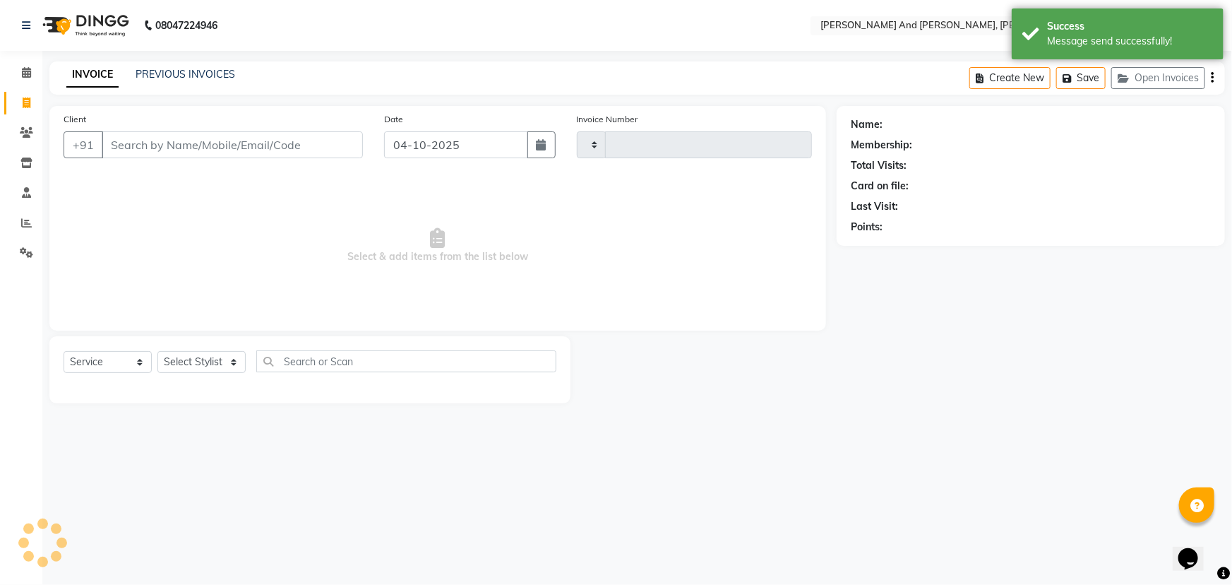
type input "3452"
select select "6766"
select select "P"
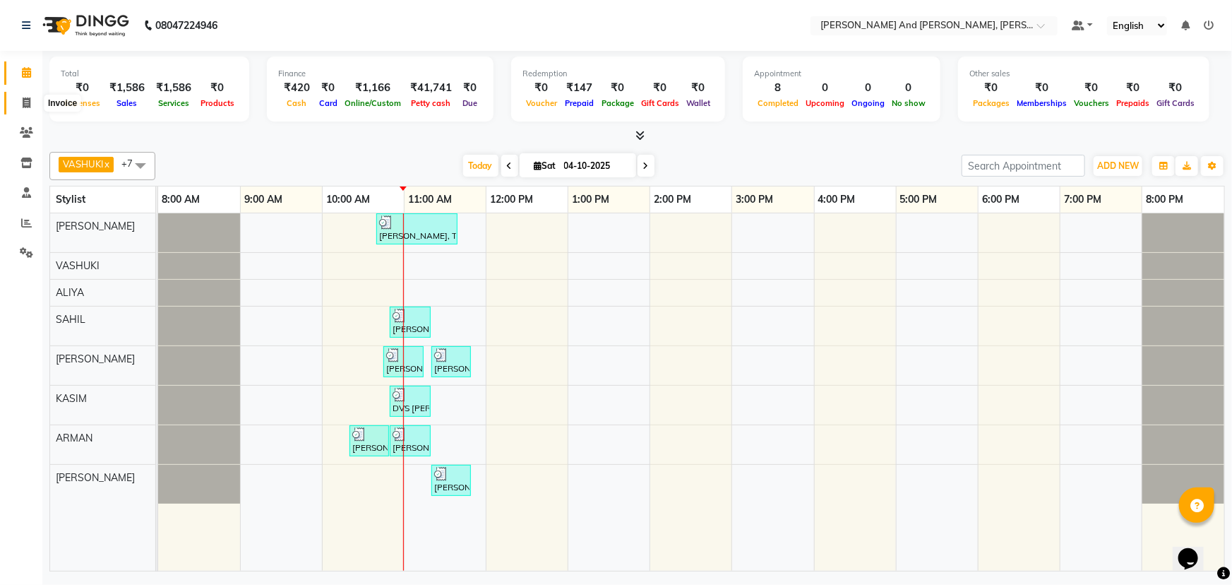
click at [36, 95] on span at bounding box center [26, 103] width 25 height 16
select select "service"
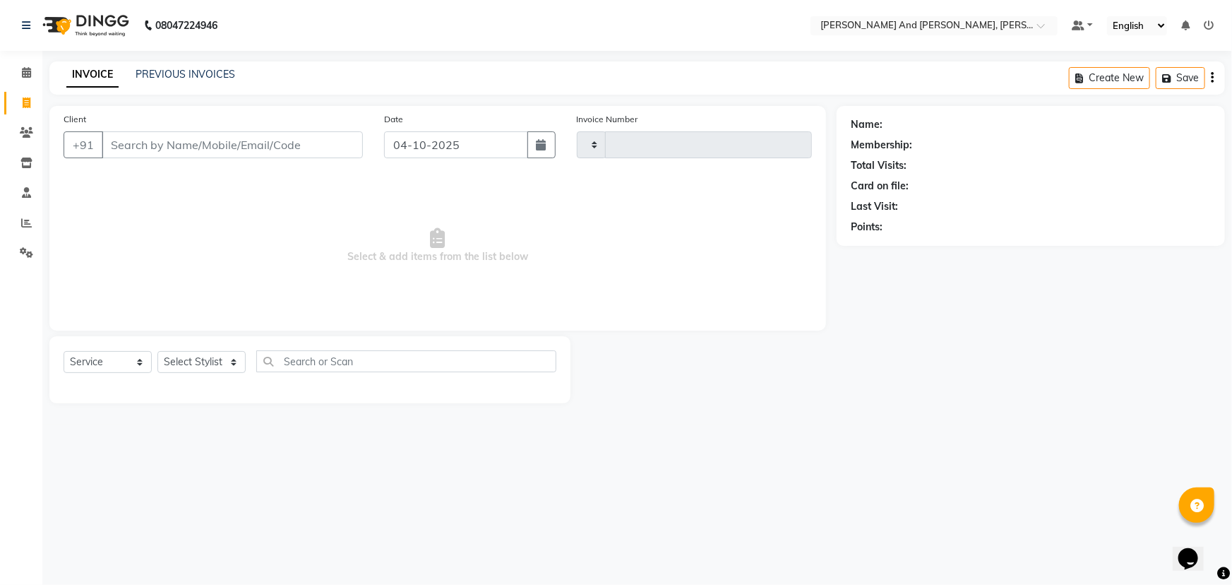
type input "3451"
click at [28, 102] on icon at bounding box center [27, 102] width 8 height 11
drag, startPoint x: 28, startPoint y: 102, endPoint x: 31, endPoint y: 189, distance: 86.9
click at [28, 105] on icon at bounding box center [27, 102] width 8 height 11
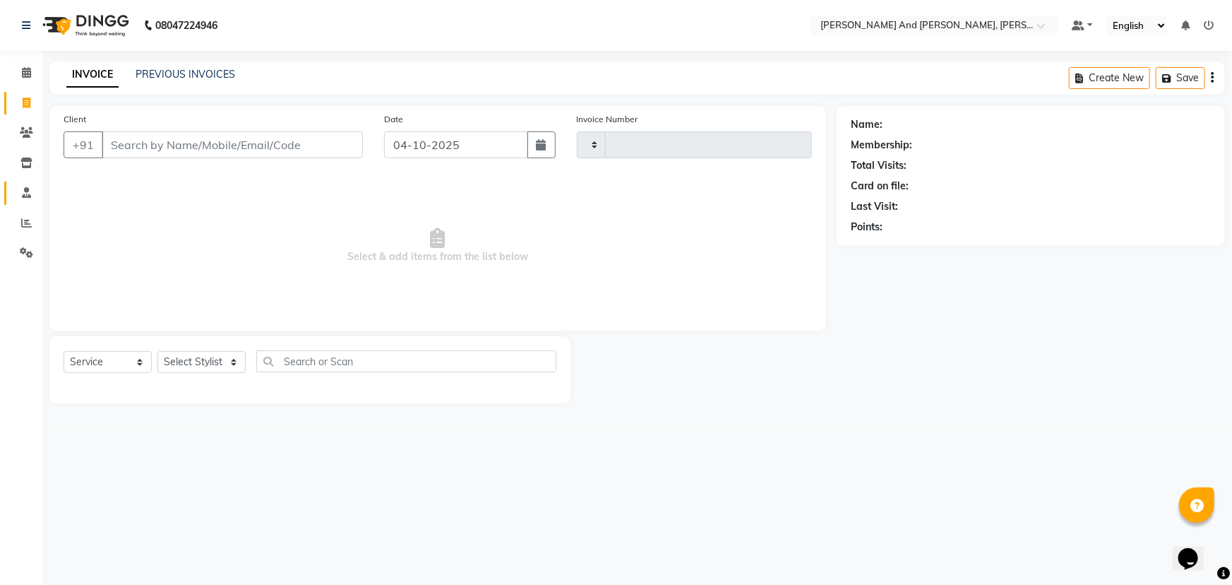
select select "service"
type input "3451"
select select "6766"
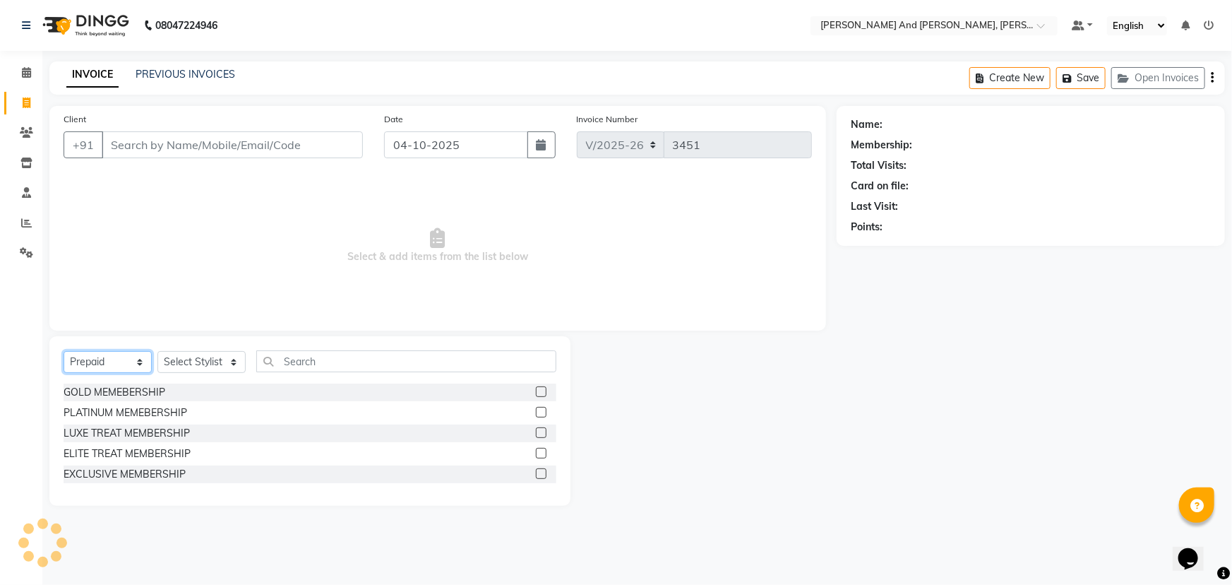
click at [119, 362] on select "Select Service Product Membership Package Voucher Prepaid Gift Card" at bounding box center [108, 362] width 88 height 22
select select "service"
click at [64, 351] on select "Select Service Product Membership Package Voucher Prepaid Gift Card" at bounding box center [108, 362] width 88 height 22
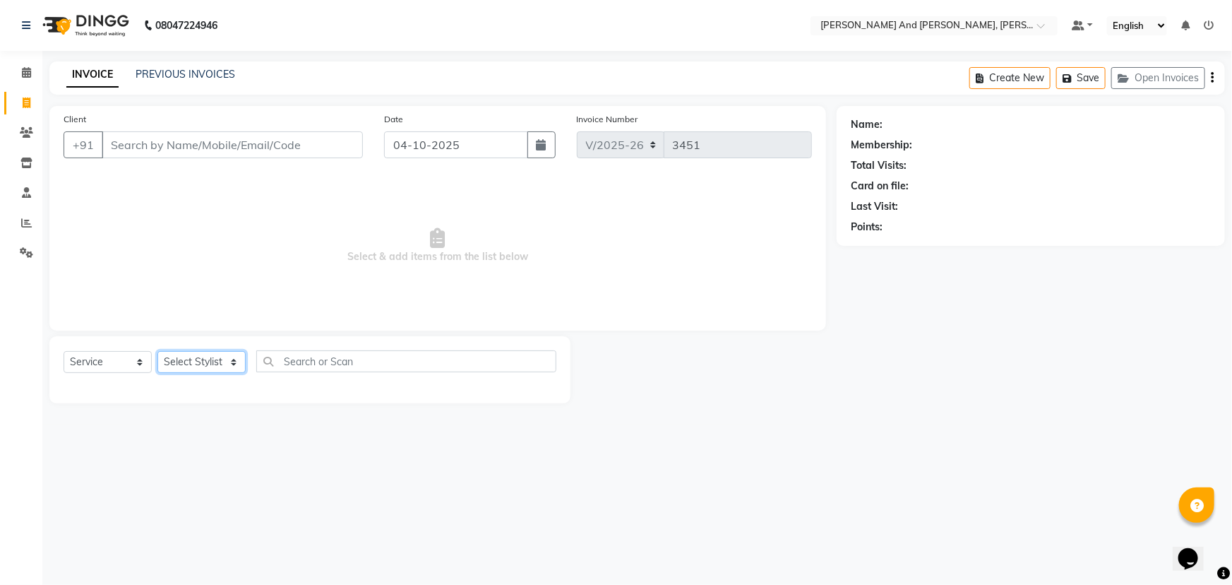
click at [203, 363] on select "Select Stylist ADITI AFREEN 2 [PERSON_NAME] ALKAF [PERSON_NAME] [PERSON_NAME] […" at bounding box center [201, 362] width 88 height 22
select select "87929"
click at [157, 351] on select "Select Stylist ADITI AFREEN 2 [PERSON_NAME] ALKAF [PERSON_NAME] [PERSON_NAME] […" at bounding box center [201, 362] width 88 height 22
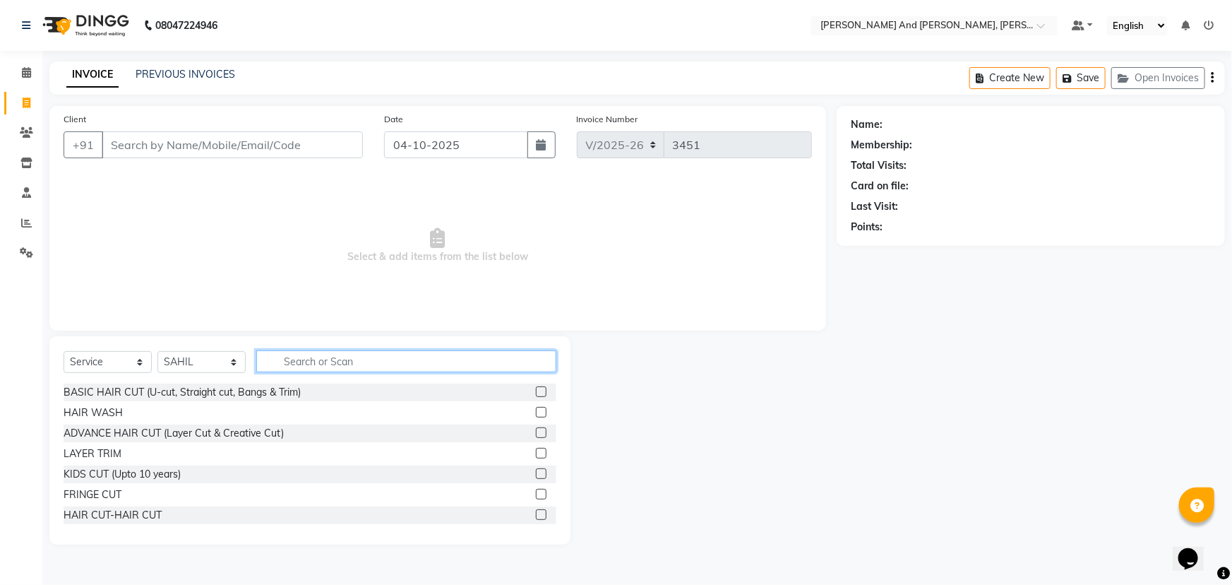
click at [332, 360] on input "text" at bounding box center [406, 361] width 300 height 22
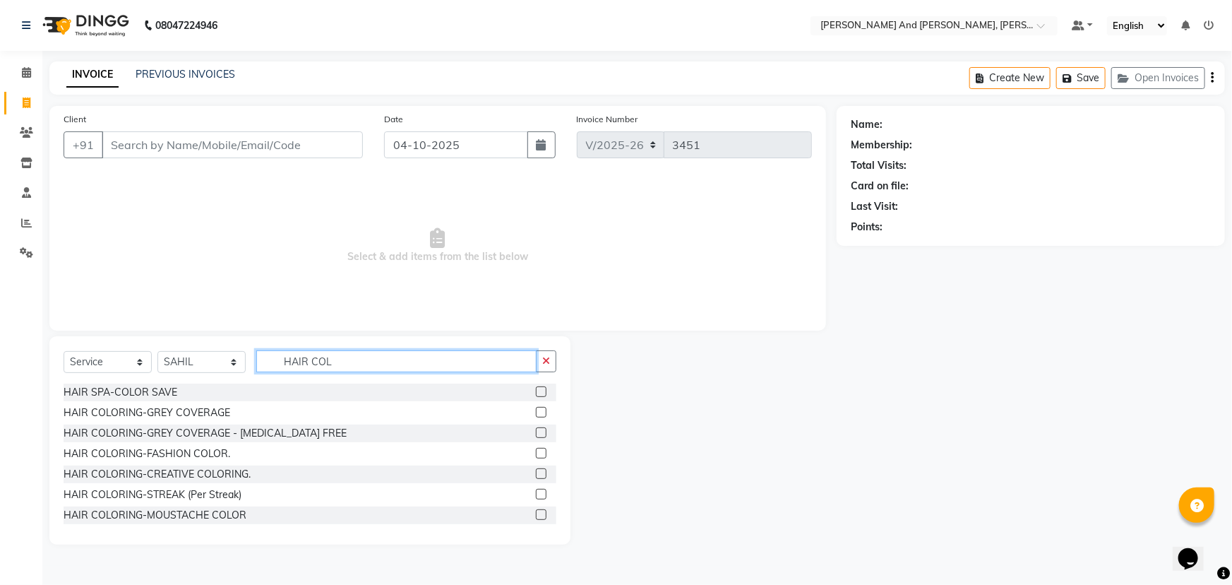
type input "HAIR COL"
click at [536, 431] on label at bounding box center [541, 432] width 11 height 11
click at [536, 431] on input "checkbox" at bounding box center [540, 433] width 9 height 9
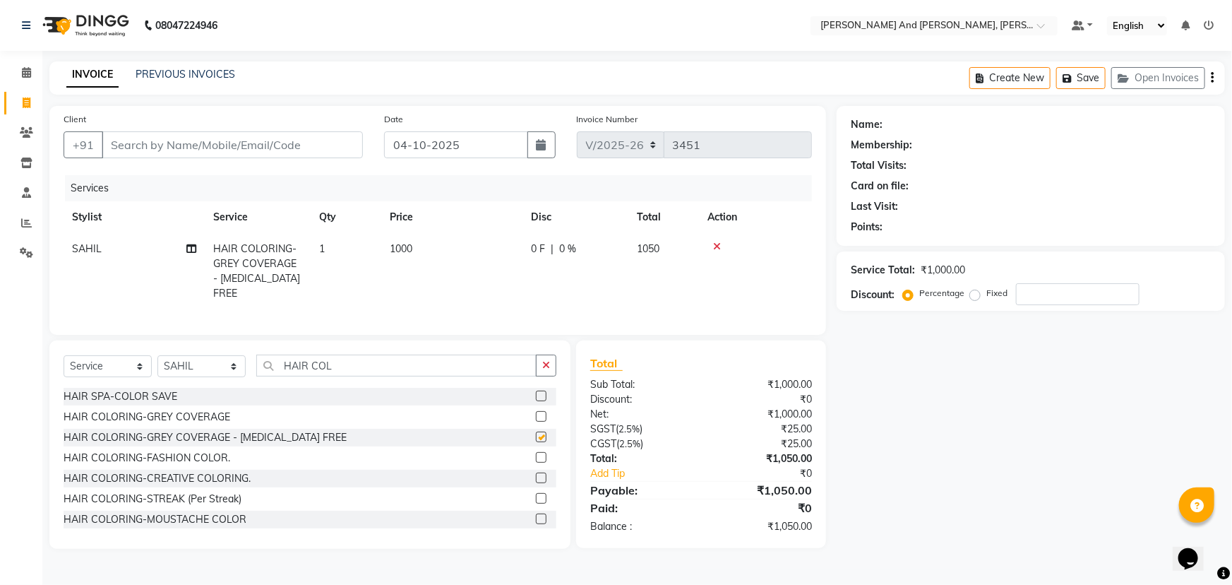
checkbox input "false"
click at [352, 364] on input "HAIR COL" at bounding box center [396, 366] width 280 height 22
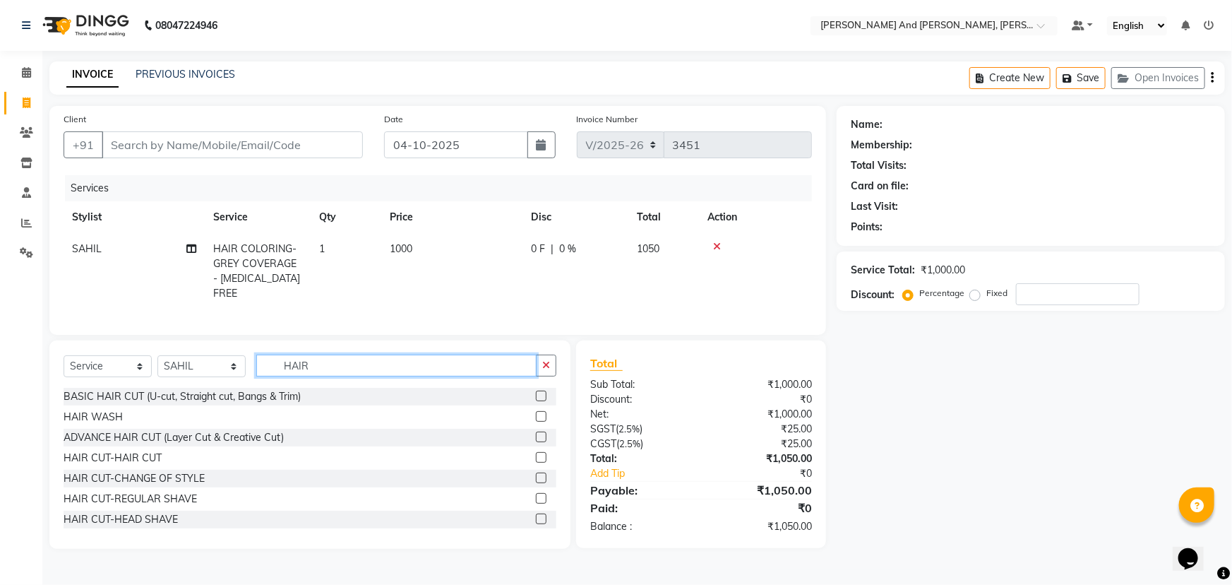
type input "HAIR"
click at [536, 453] on label at bounding box center [541, 457] width 11 height 11
click at [536, 453] on input "checkbox" at bounding box center [540, 457] width 9 height 9
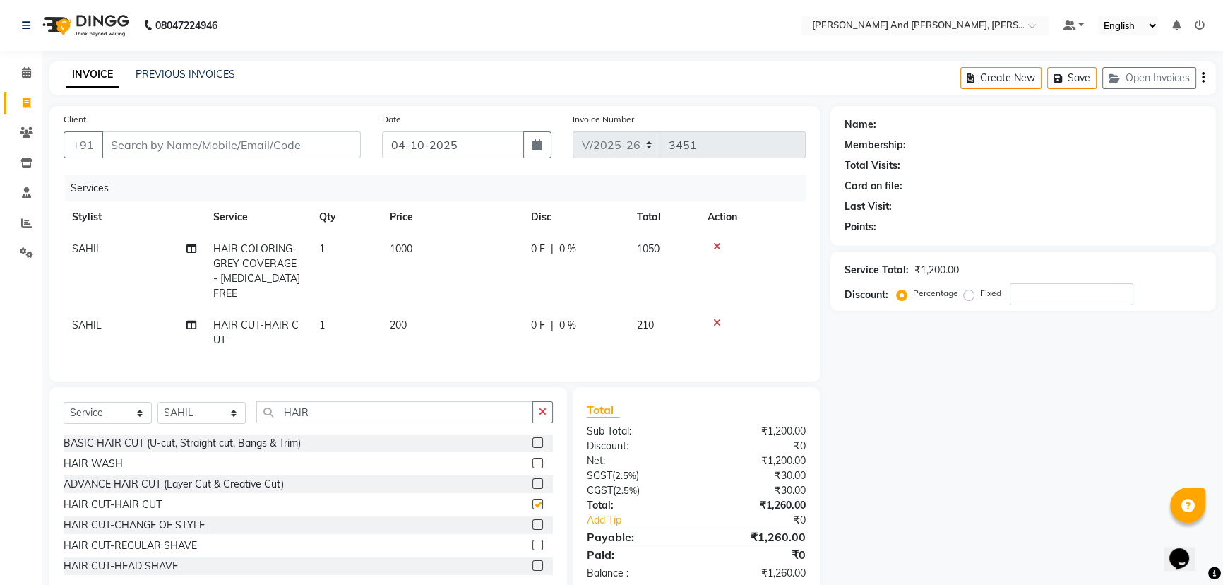
checkbox input "false"
click at [427, 310] on td "200" at bounding box center [451, 332] width 141 height 47
select select "87929"
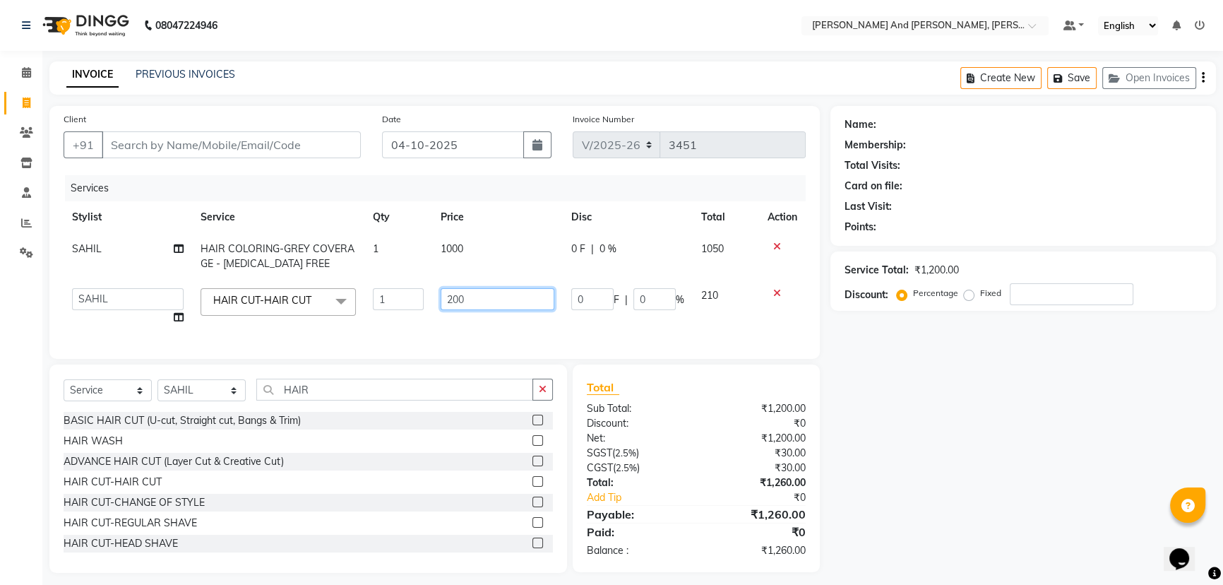
click at [494, 297] on input "200" at bounding box center [498, 299] width 114 height 22
type input "240"
click at [564, 323] on td "0 F | 0 %" at bounding box center [628, 307] width 130 height 54
select select "87929"
click at [939, 388] on div "Name: Membership: Total Visits: Card on file: Last Visit: Points: Service Total…" at bounding box center [1029, 339] width 396 height 467
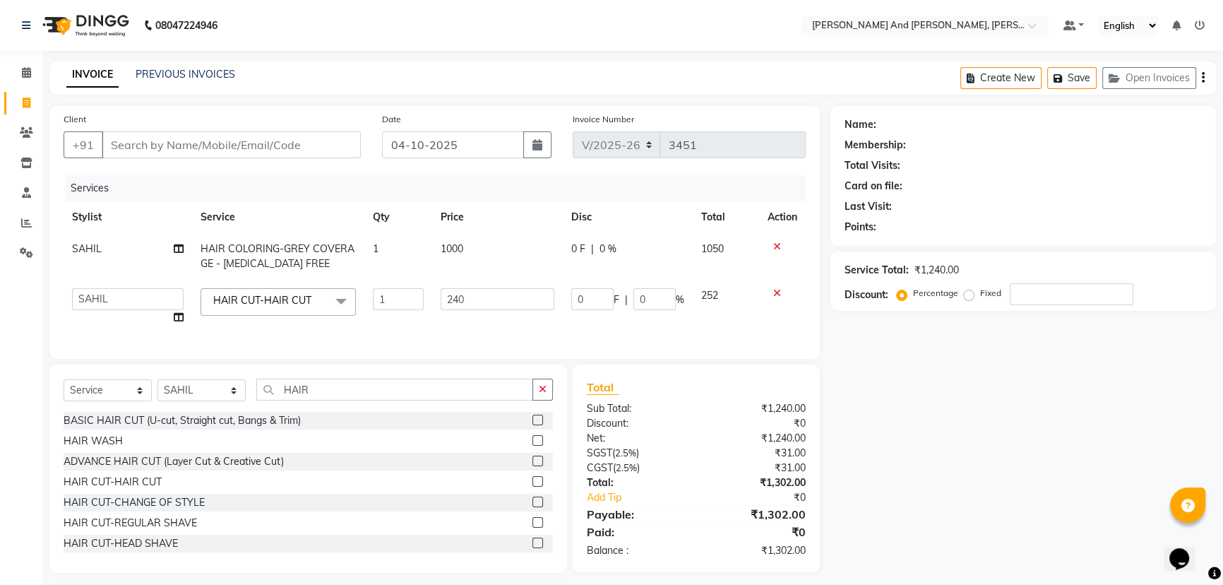
click at [891, 419] on div "Name: Membership: Total Visits: Card on file: Last Visit: Points: Service Total…" at bounding box center [1029, 339] width 396 height 467
click at [975, 407] on div "Name: Membership: Total Visits: Card on file: Last Visit: Points: Service Total…" at bounding box center [1029, 339] width 396 height 467
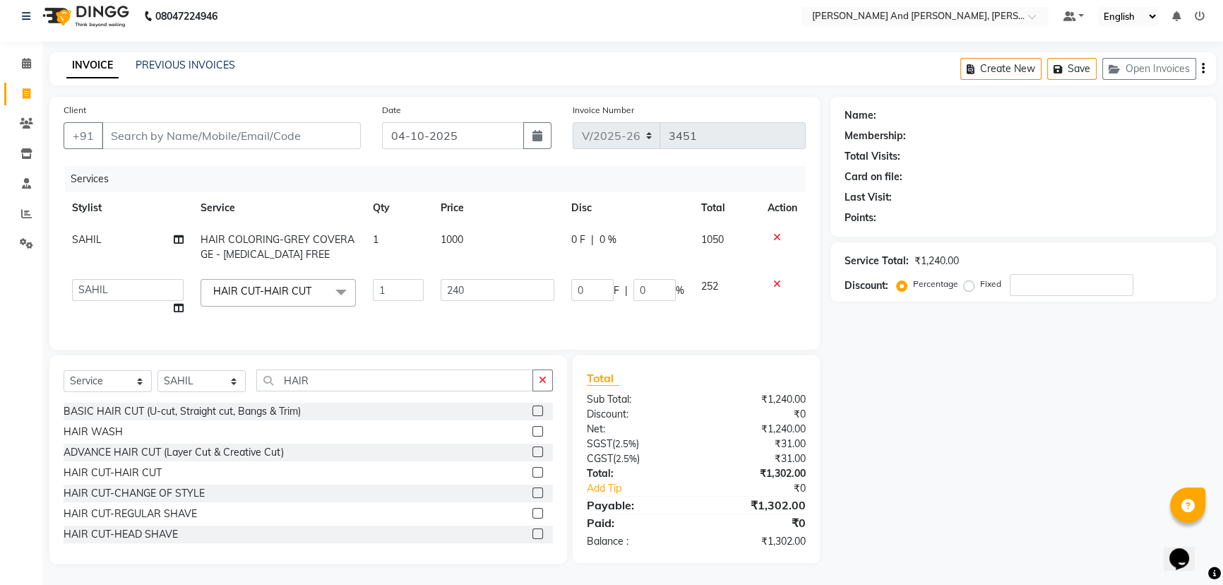
scroll to position [19, 0]
drag, startPoint x: 498, startPoint y: 282, endPoint x: 445, endPoint y: 282, distance: 53.0
click at [445, 282] on input "240" at bounding box center [498, 290] width 114 height 22
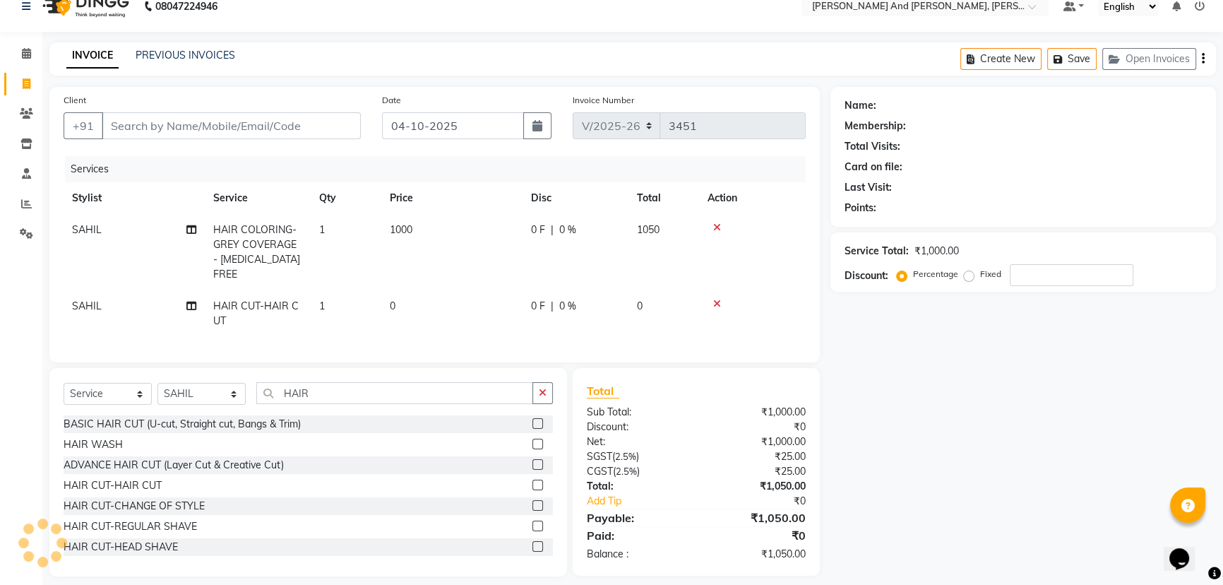
click at [405, 294] on td "0" at bounding box center [451, 313] width 141 height 47
select select "87929"
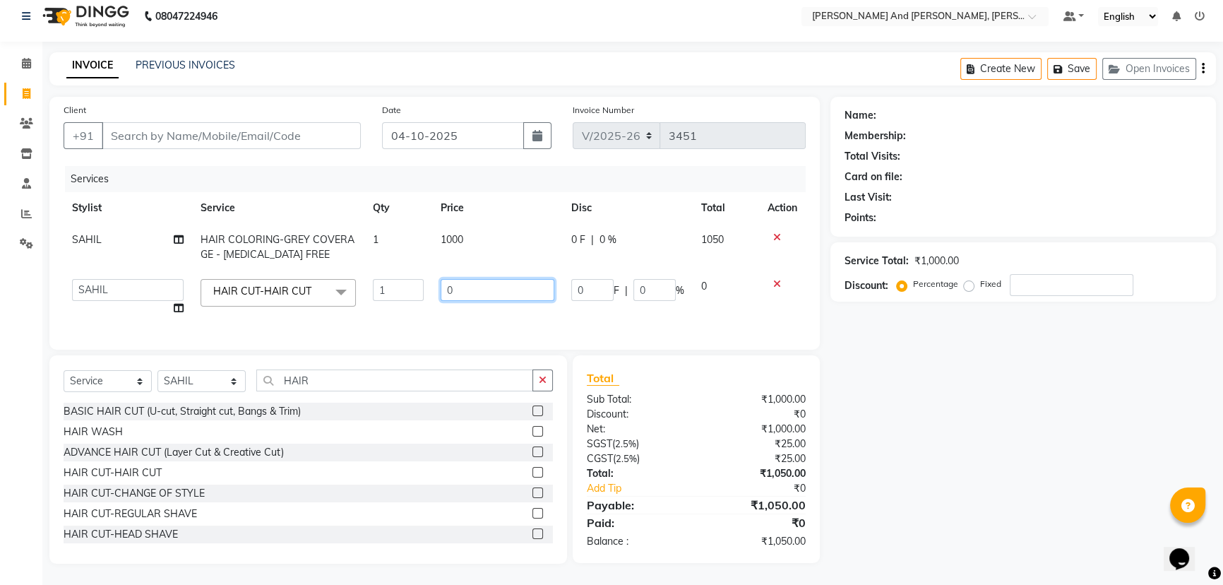
drag, startPoint x: 492, startPoint y: 275, endPoint x: 456, endPoint y: 291, distance: 39.2
click at [458, 290] on input "0" at bounding box center [498, 290] width 114 height 22
type input "200"
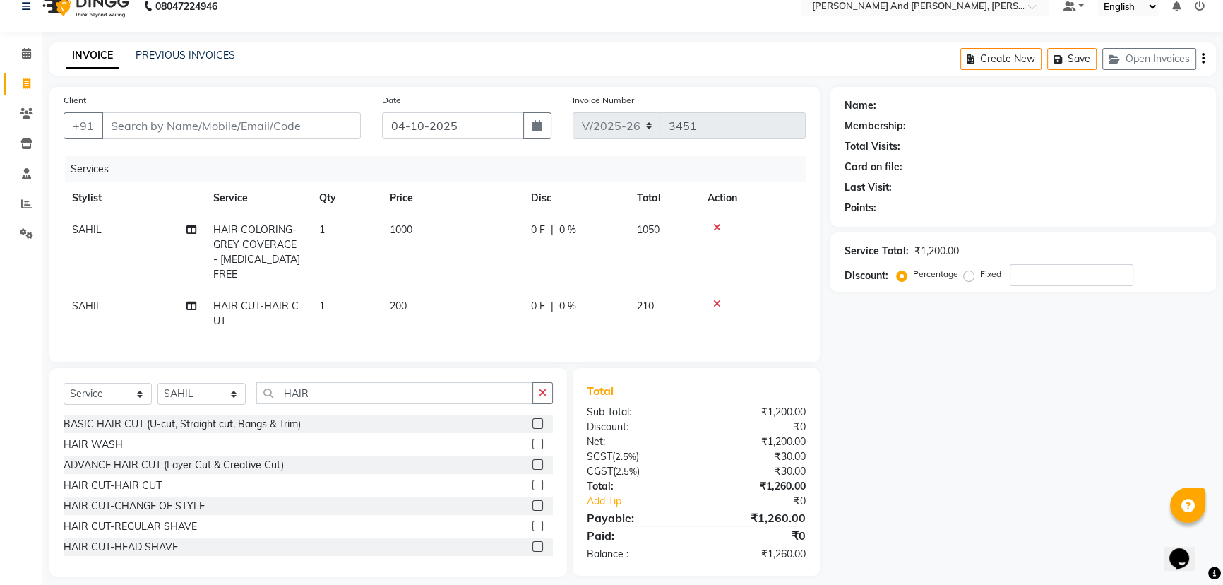
click at [501, 314] on td "200" at bounding box center [451, 313] width 141 height 47
select select "87929"
